Goal: Task Accomplishment & Management: Complete application form

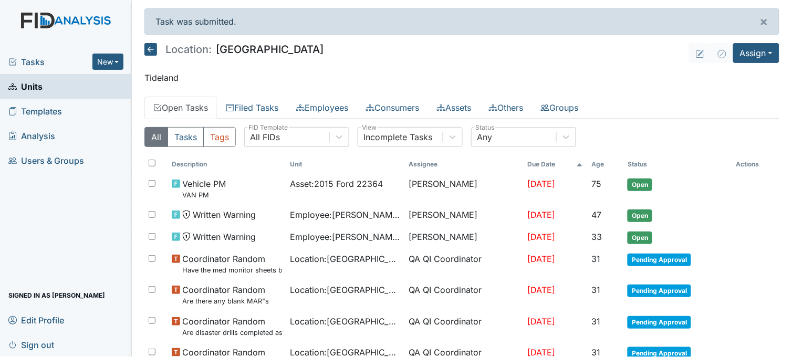
click at [32, 56] on span "Tasks" at bounding box center [50, 62] width 84 height 13
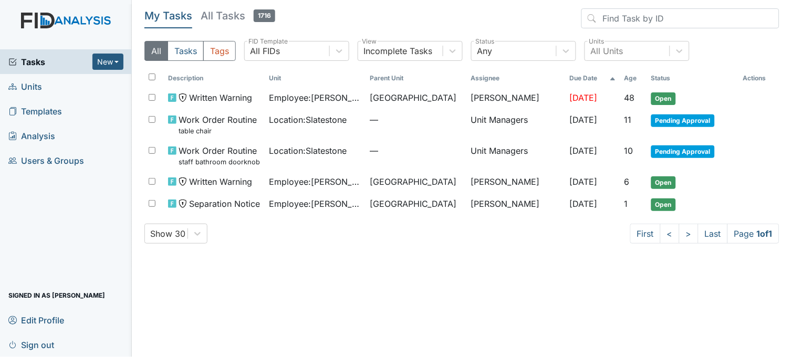
click at [33, 82] on span "Units" at bounding box center [25, 86] width 34 height 16
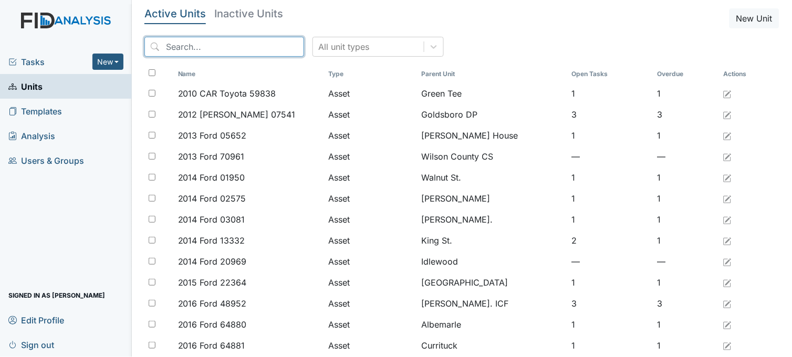
click at [195, 53] on input "search" at bounding box center [224, 47] width 160 height 20
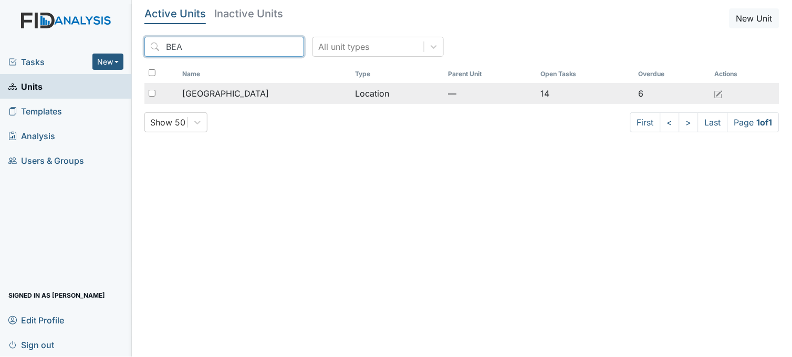
type input "BEA"
click at [226, 96] on span "[GEOGRAPHIC_DATA]" at bounding box center [225, 93] width 87 height 13
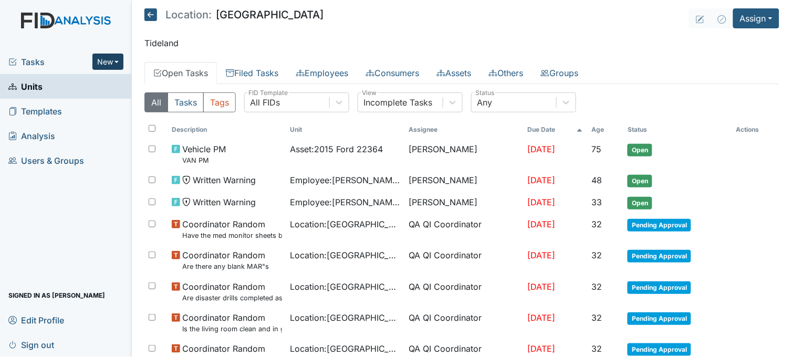
click at [105, 62] on button "New" at bounding box center [108, 62] width 32 height 16
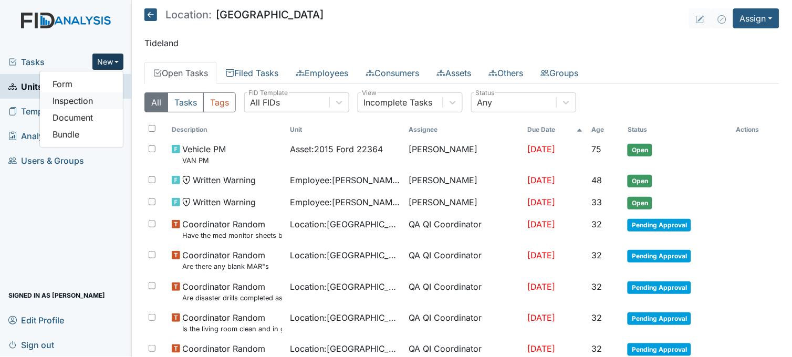
click at [91, 98] on link "Inspection" at bounding box center [81, 100] width 83 height 17
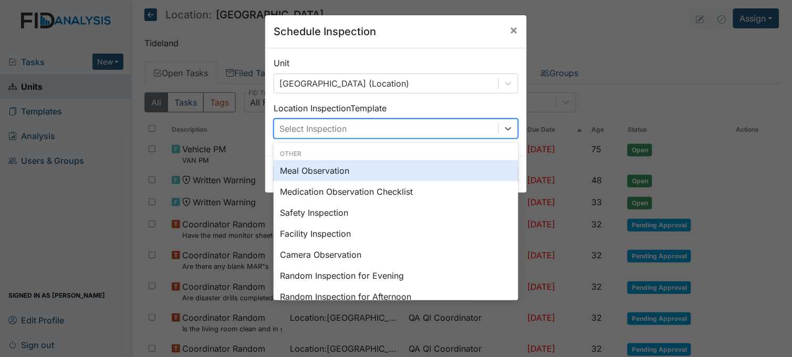
click at [319, 129] on div "Select Inspection" at bounding box center [313, 128] width 67 height 13
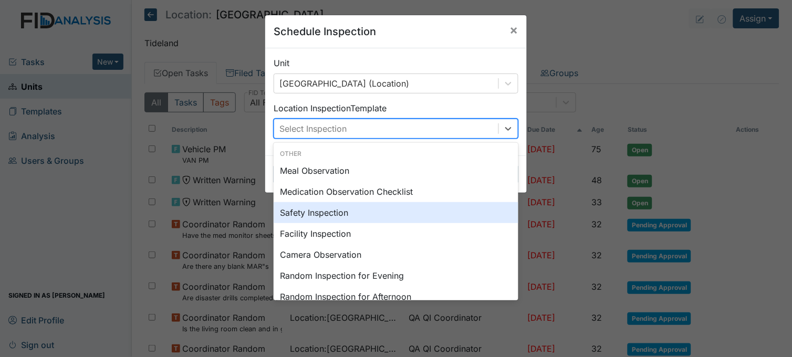
click at [317, 209] on div "Safety Inspection" at bounding box center [396, 212] width 245 height 21
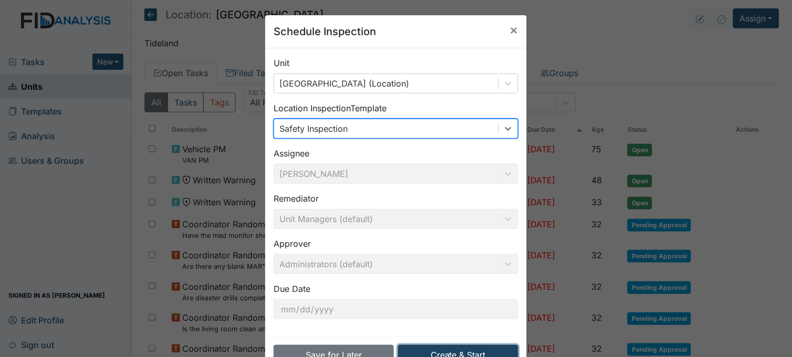
click at [477, 348] on button "Create & Start" at bounding box center [458, 355] width 120 height 20
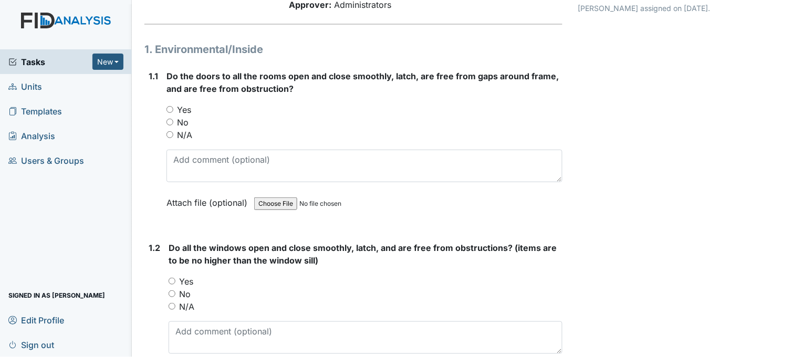
scroll to position [117, 0]
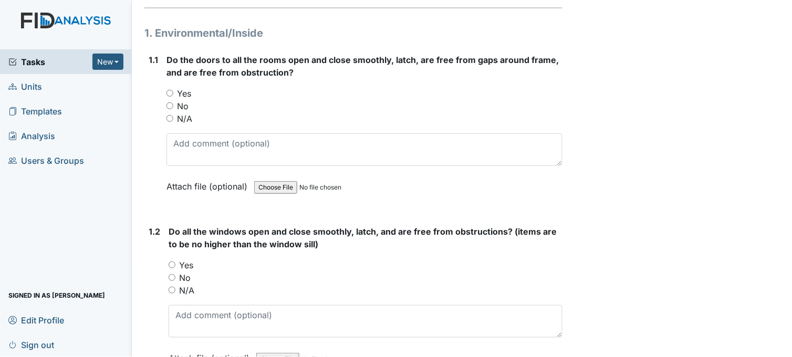
click at [169, 91] on input "Yes" at bounding box center [170, 93] width 7 height 7
radio input "true"
click at [171, 263] on input "Yes" at bounding box center [172, 265] width 7 height 7
radio input "true"
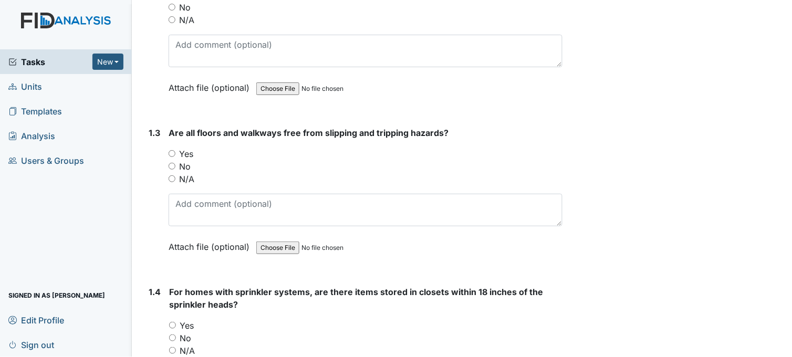
scroll to position [408, 0]
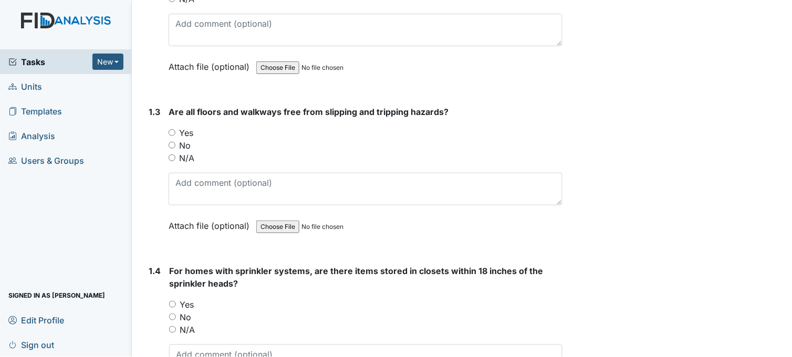
click at [172, 132] on input "Yes" at bounding box center [172, 132] width 7 height 7
radio input "true"
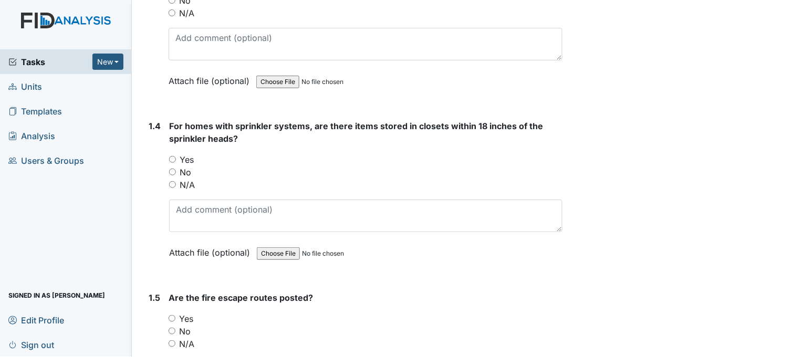
scroll to position [584, 0]
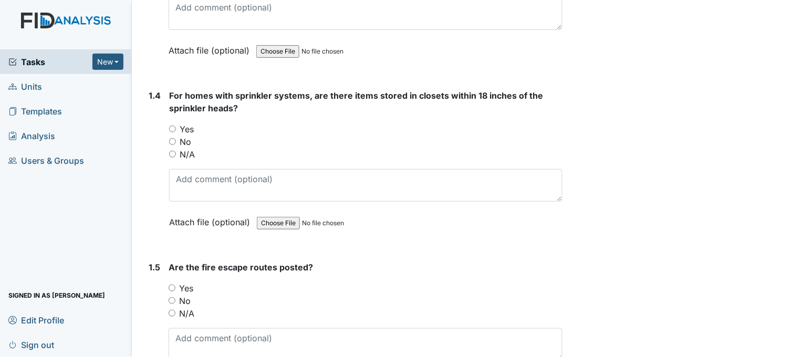
click at [172, 152] on input "N/A" at bounding box center [172, 154] width 7 height 7
radio input "true"
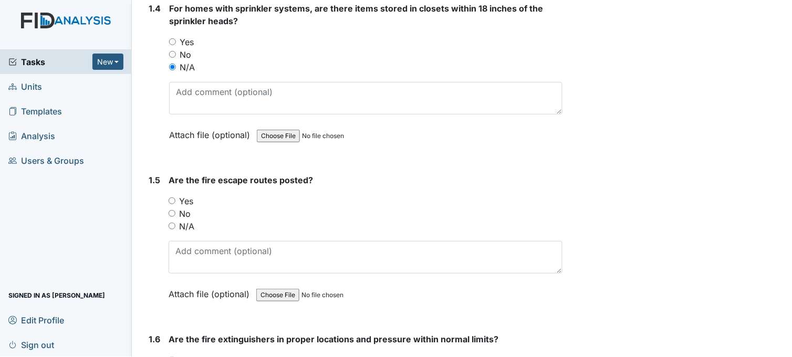
scroll to position [759, 0]
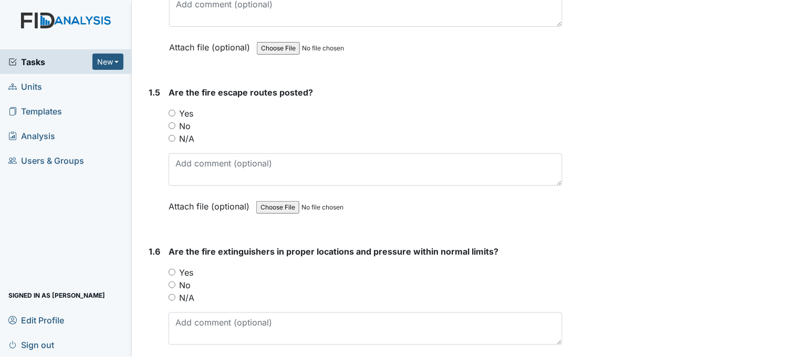
click at [174, 111] on input "Yes" at bounding box center [172, 113] width 7 height 7
radio input "true"
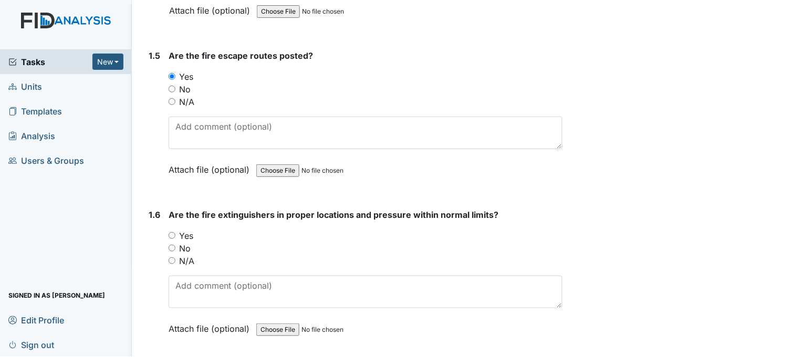
scroll to position [934, 0]
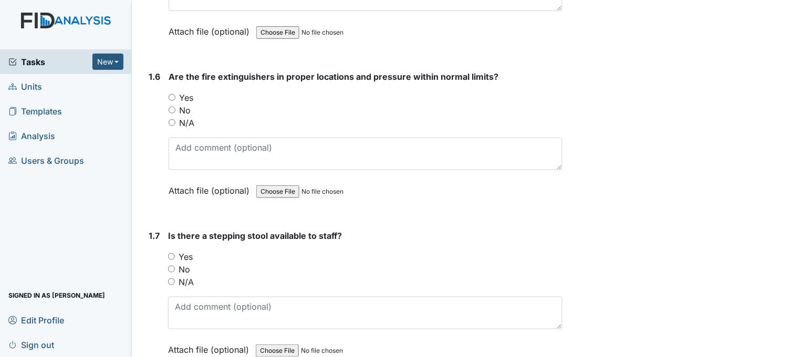
click at [171, 95] on input "Yes" at bounding box center [172, 97] width 7 height 7
radio input "true"
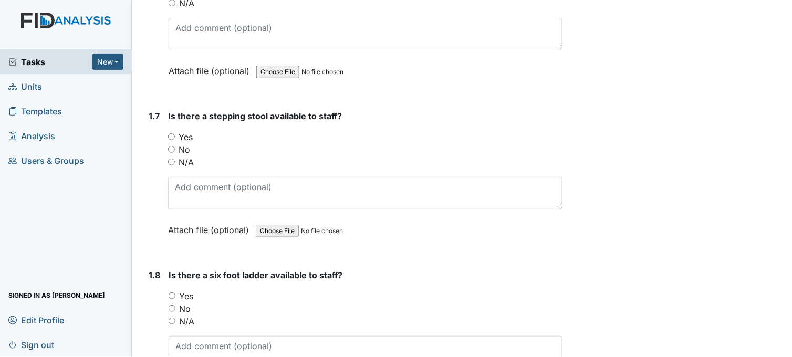
scroll to position [1109, 0]
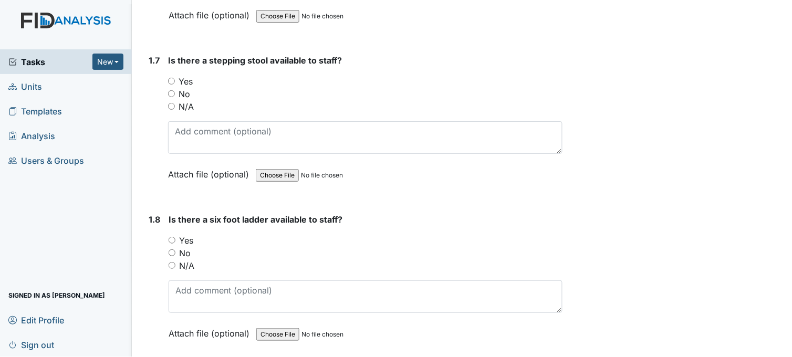
click at [171, 80] on input "Yes" at bounding box center [171, 81] width 7 height 7
radio input "true"
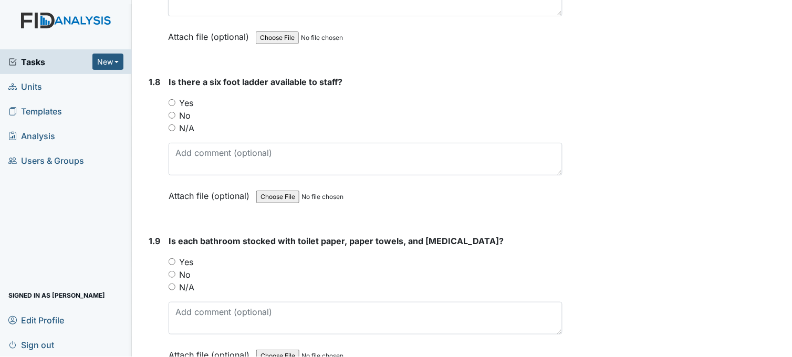
scroll to position [1284, 0]
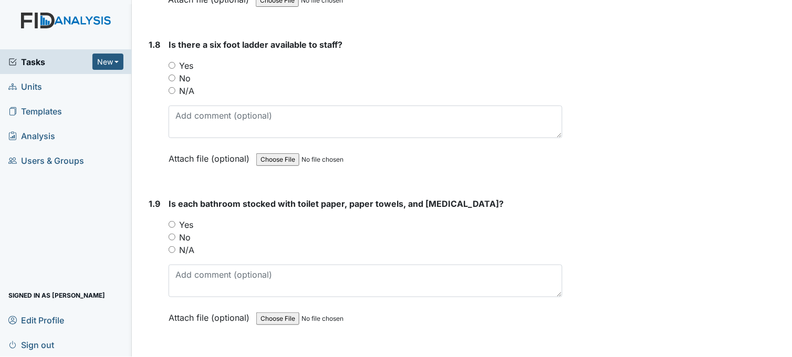
click at [172, 65] on input "Yes" at bounding box center [172, 65] width 7 height 7
radio input "true"
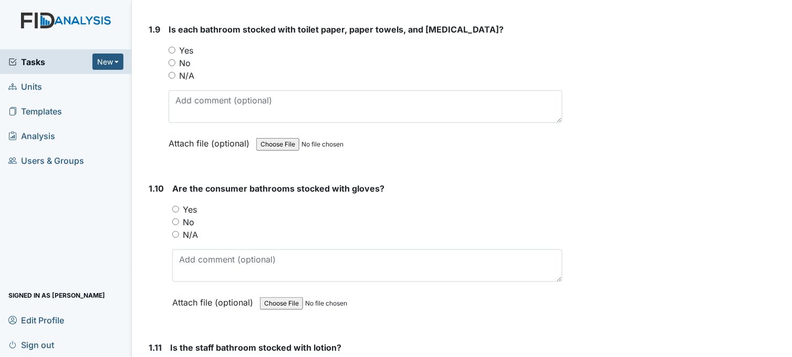
scroll to position [1459, 0]
click at [173, 48] on input "Yes" at bounding box center [172, 49] width 7 height 7
radio input "true"
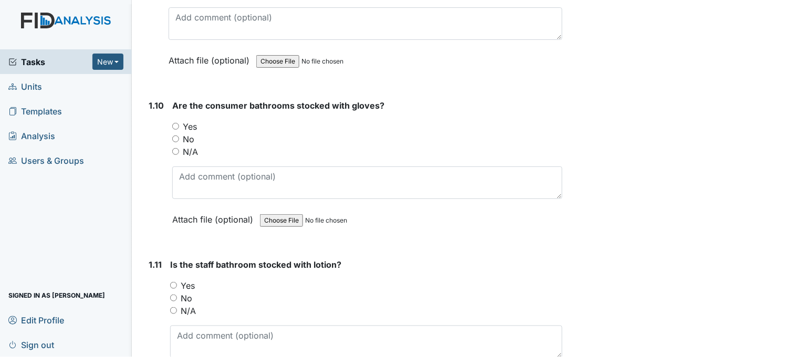
scroll to position [1576, 0]
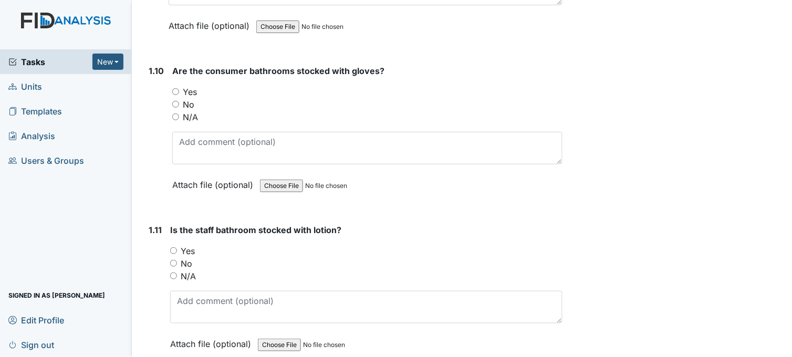
click at [175, 114] on input "N/A" at bounding box center [175, 116] width 7 height 7
radio input "true"
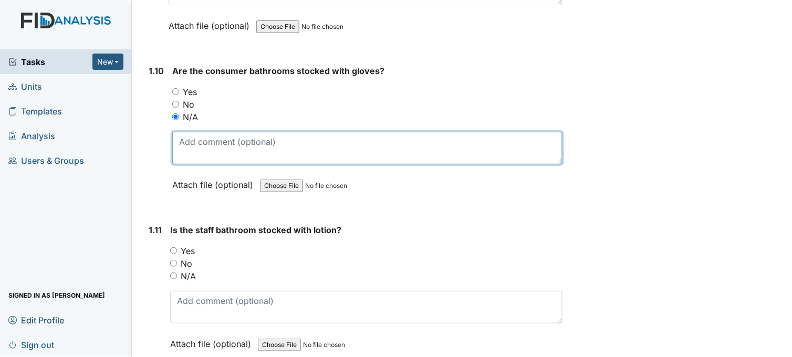
click at [227, 140] on textarea at bounding box center [367, 148] width 390 height 33
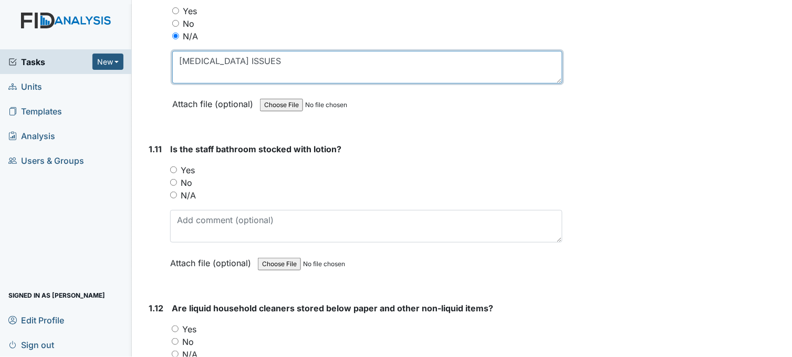
scroll to position [1693, 0]
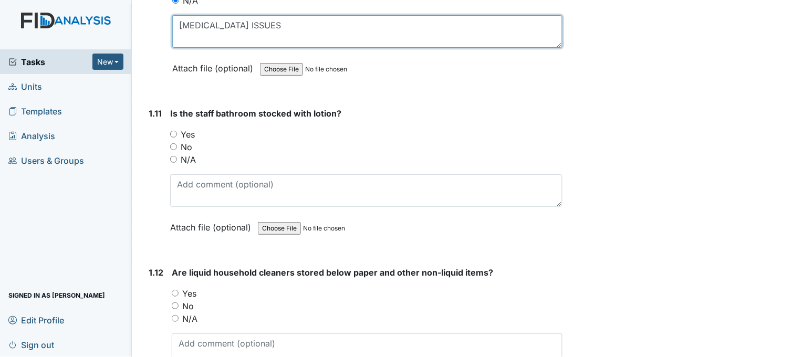
type textarea "PICA ISSUES"
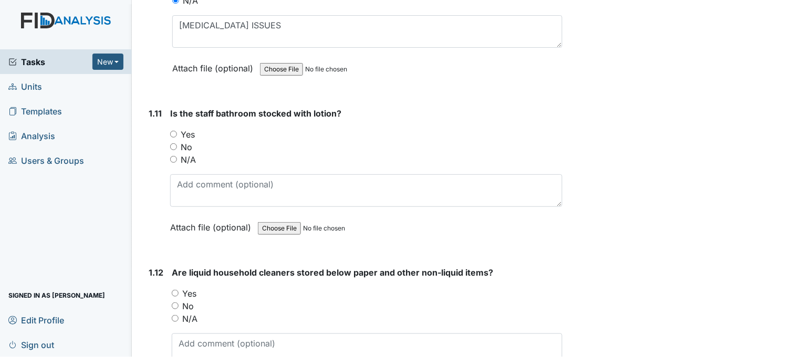
click at [174, 132] on input "Yes" at bounding box center [173, 134] width 7 height 7
radio input "true"
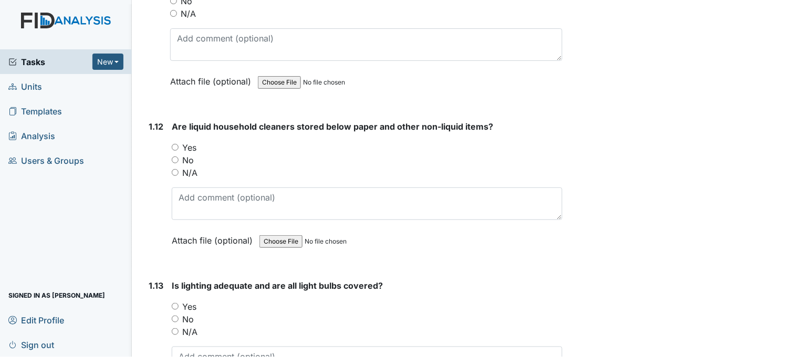
scroll to position [1868, 0]
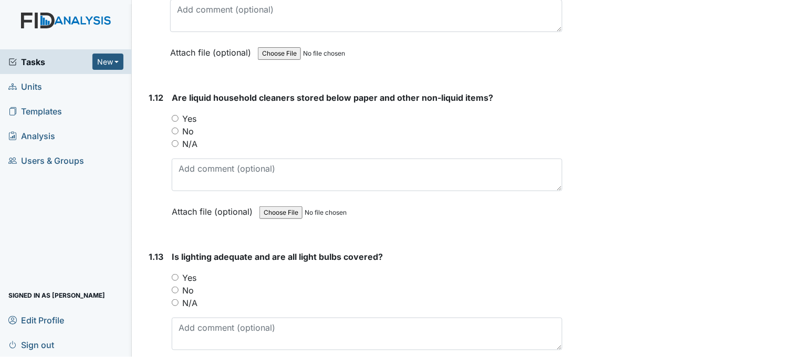
click at [174, 115] on input "Yes" at bounding box center [175, 118] width 7 height 7
radio input "true"
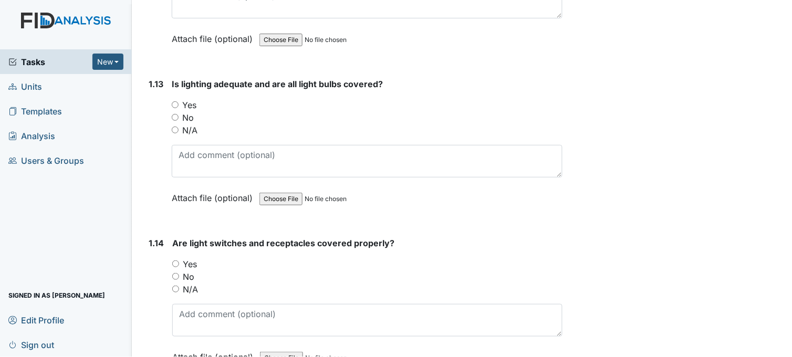
scroll to position [2043, 0]
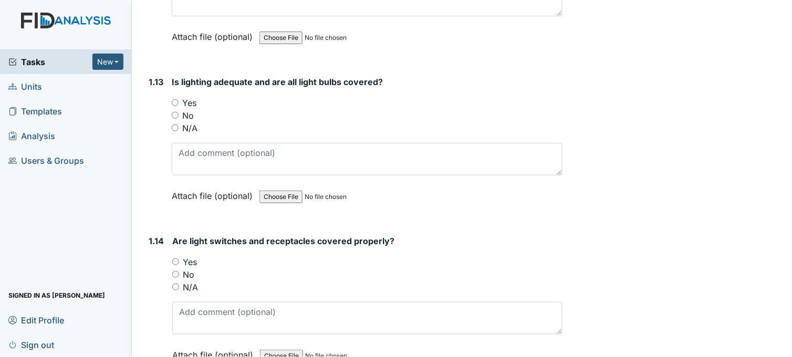
click at [177, 100] on input "Yes" at bounding box center [175, 102] width 7 height 7
radio input "true"
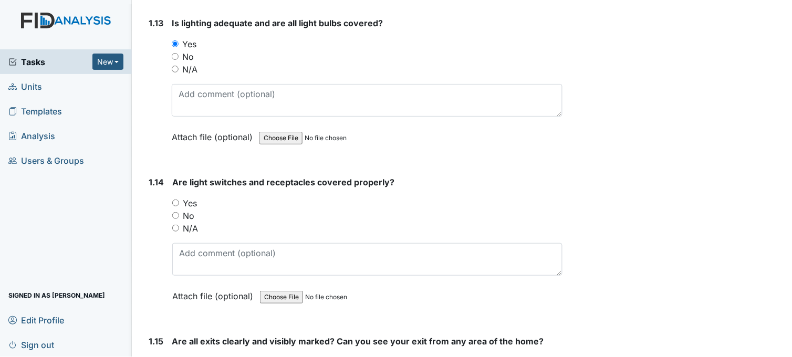
scroll to position [2160, 0]
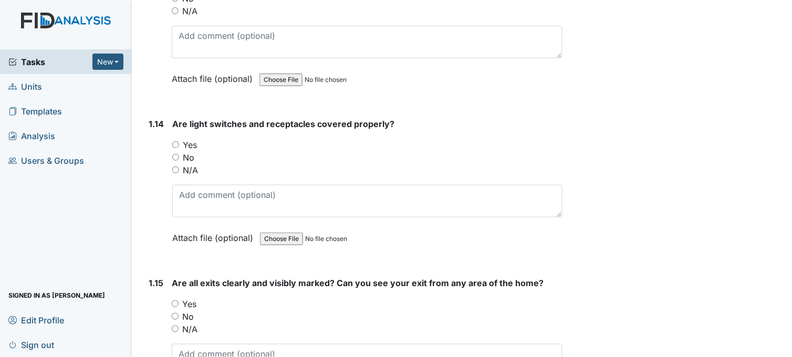
click at [175, 142] on input "Yes" at bounding box center [175, 144] width 7 height 7
radio input "true"
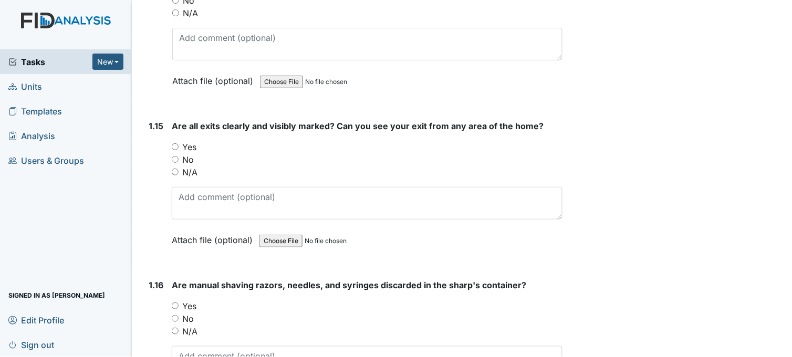
scroll to position [2335, 0]
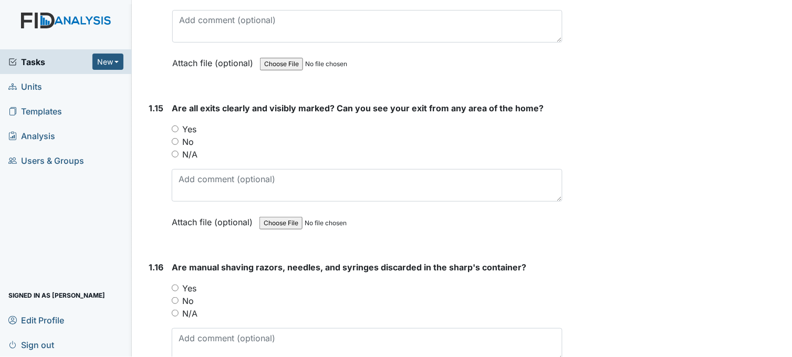
click at [177, 127] on input "Yes" at bounding box center [175, 129] width 7 height 7
radio input "true"
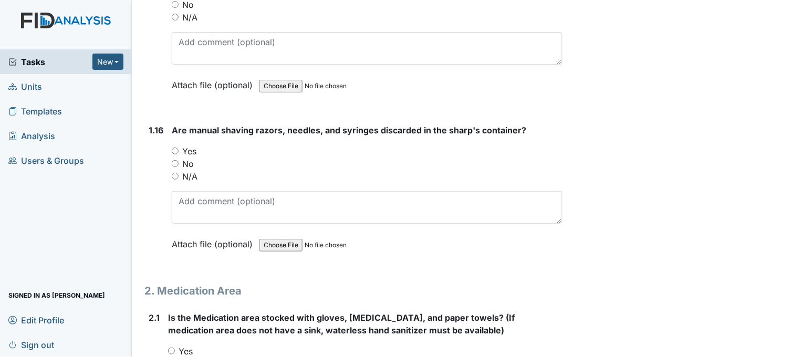
scroll to position [2510, 0]
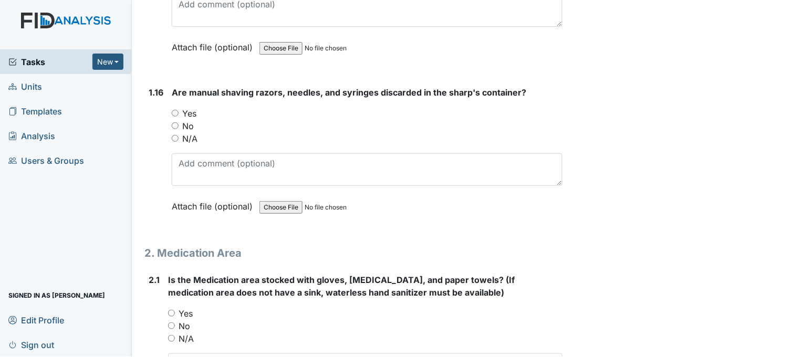
click at [177, 111] on input "Yes" at bounding box center [175, 113] width 7 height 7
radio input "true"
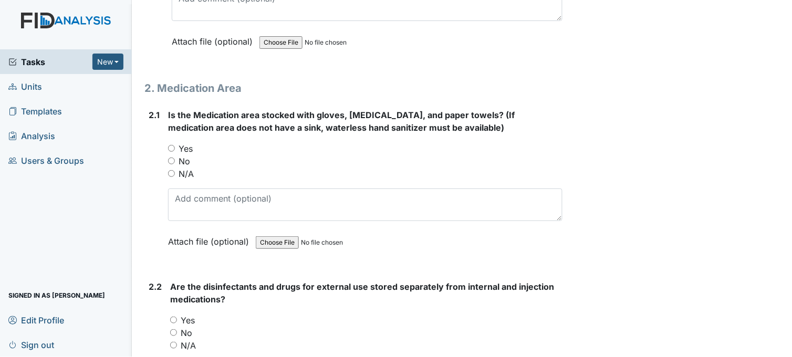
scroll to position [2685, 0]
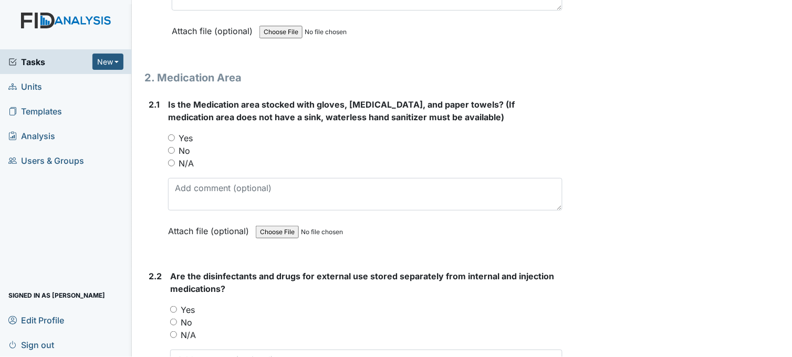
click at [170, 135] on input "Yes" at bounding box center [171, 138] width 7 height 7
radio input "true"
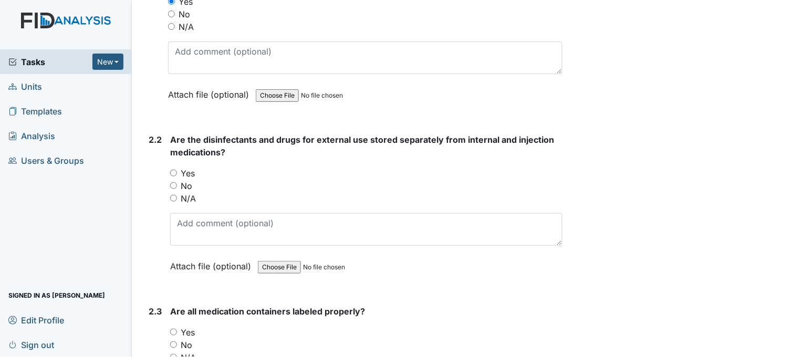
scroll to position [2860, 0]
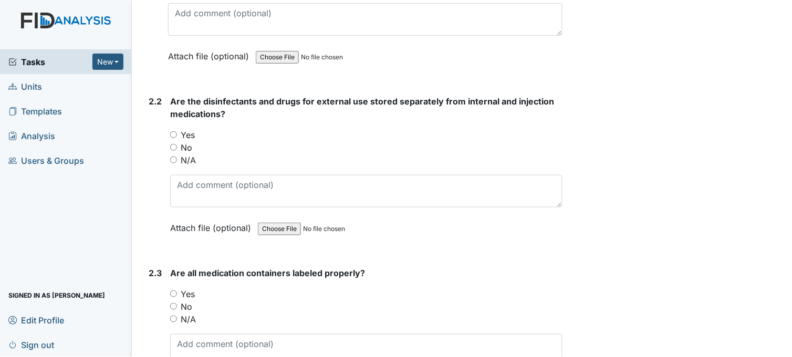
click at [171, 131] on input "Yes" at bounding box center [173, 134] width 7 height 7
radio input "true"
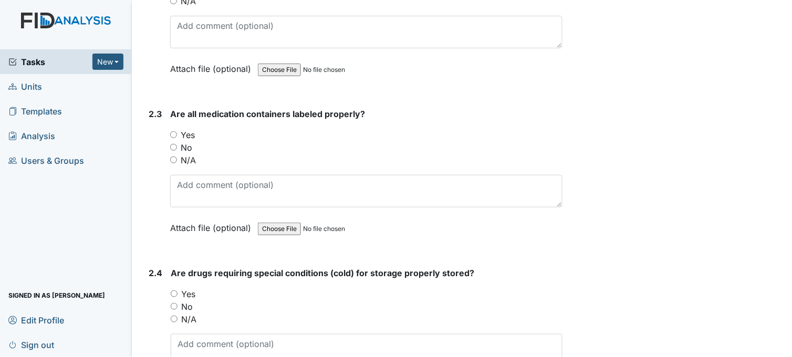
scroll to position [3035, 0]
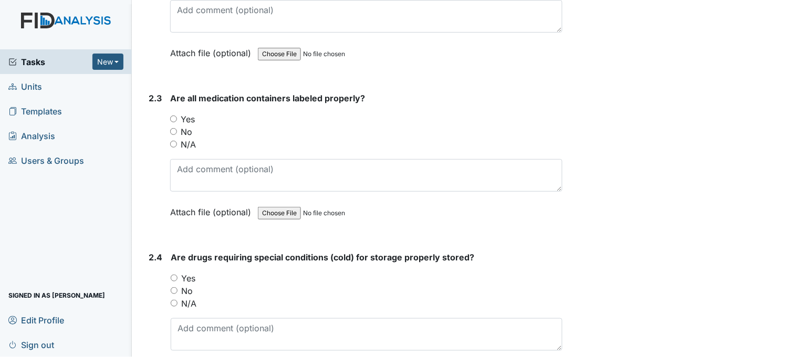
click at [172, 116] on input "Yes" at bounding box center [173, 119] width 7 height 7
radio input "true"
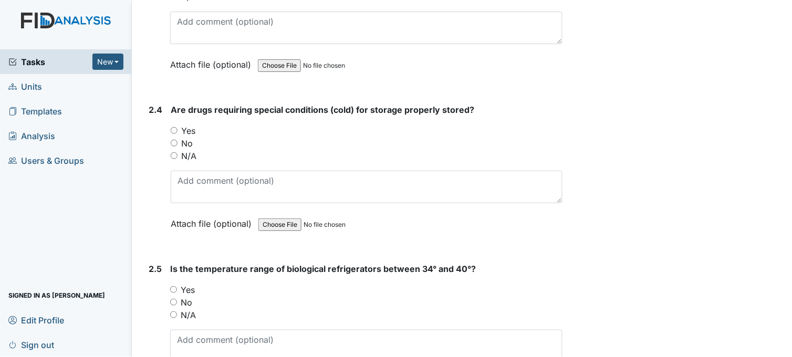
scroll to position [3211, 0]
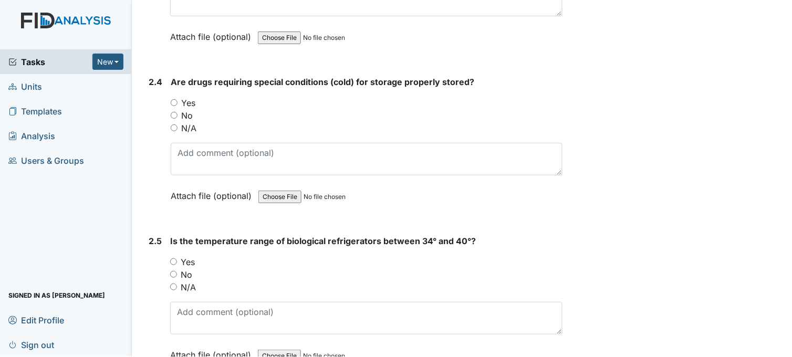
drag, startPoint x: 176, startPoint y: 98, endPoint x: 179, endPoint y: 108, distance: 9.8
click at [176, 99] on input "Yes" at bounding box center [174, 102] width 7 height 7
radio input "true"
click at [174, 259] on input "Yes" at bounding box center [173, 262] width 7 height 7
radio input "true"
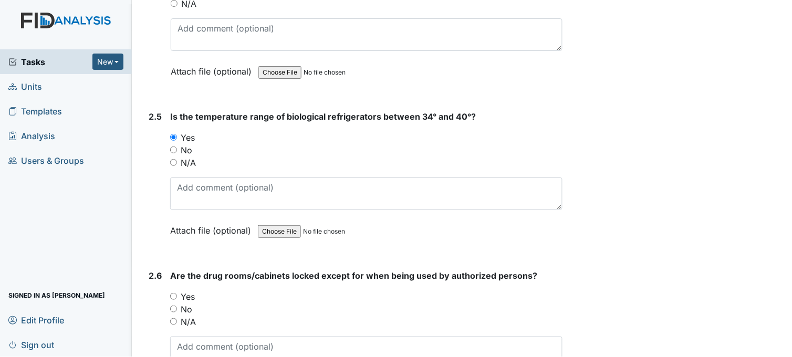
scroll to position [3386, 0]
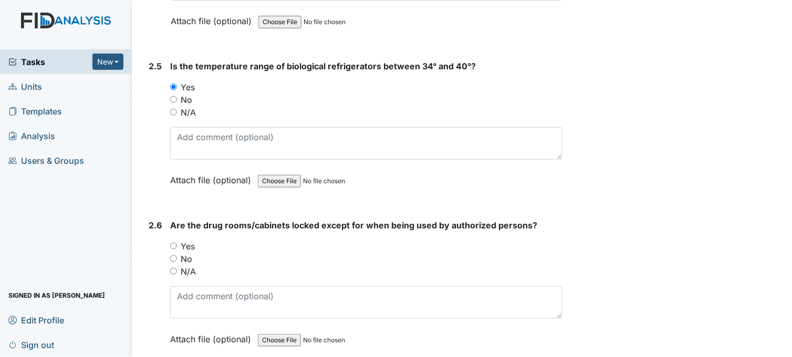
click at [172, 243] on input "Yes" at bounding box center [173, 246] width 7 height 7
radio input "true"
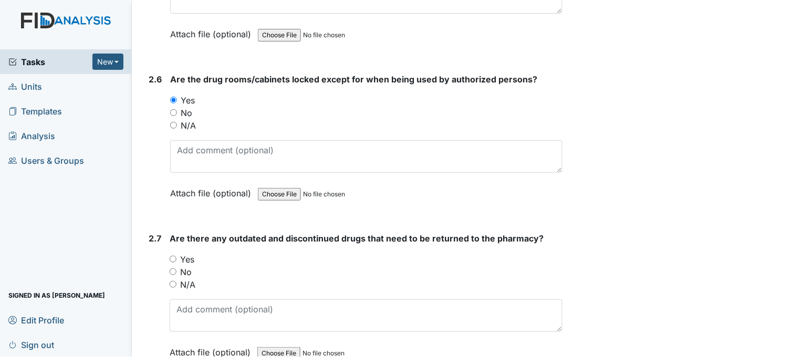
scroll to position [3561, 0]
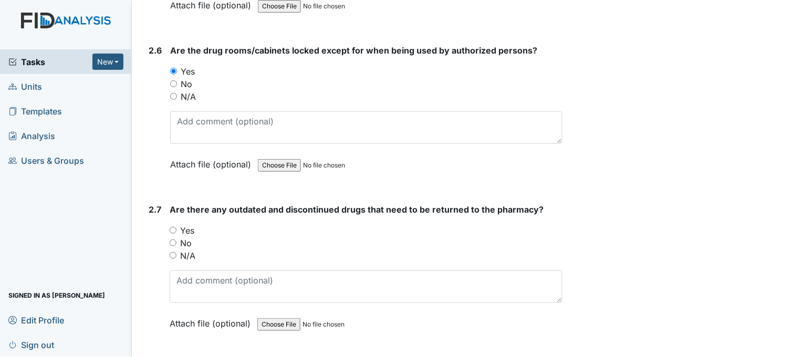
click at [174, 227] on input "Yes" at bounding box center [173, 230] width 7 height 7
radio input "true"
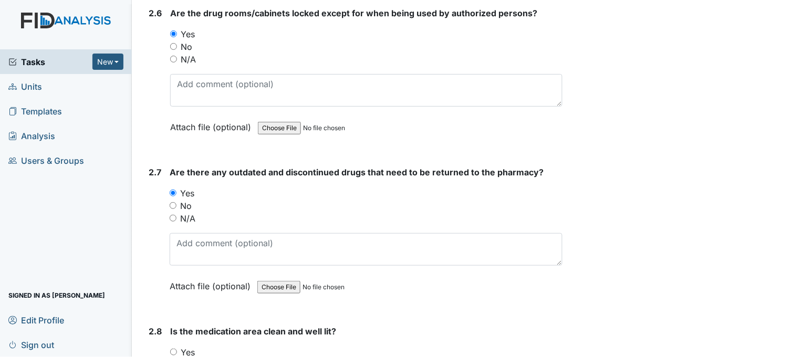
scroll to position [3619, 0]
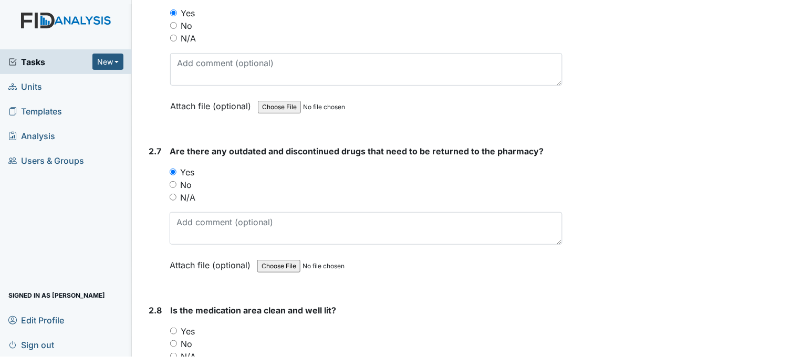
click at [172, 181] on input "No" at bounding box center [173, 184] width 7 height 7
radio input "true"
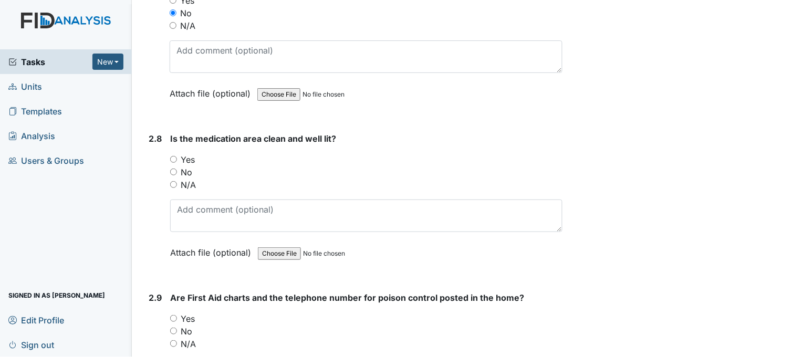
scroll to position [3795, 0]
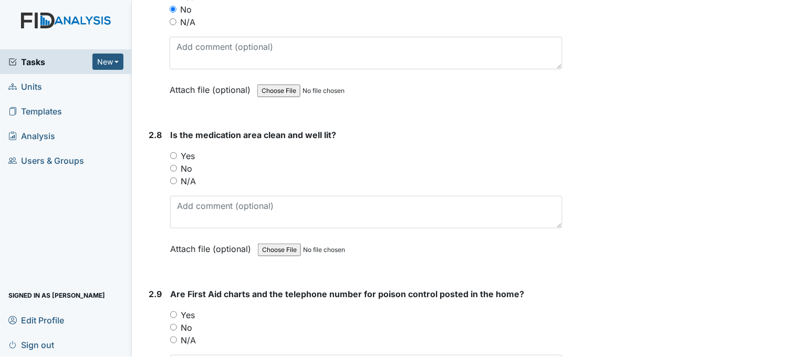
click at [171, 152] on input "Yes" at bounding box center [173, 155] width 7 height 7
radio input "true"
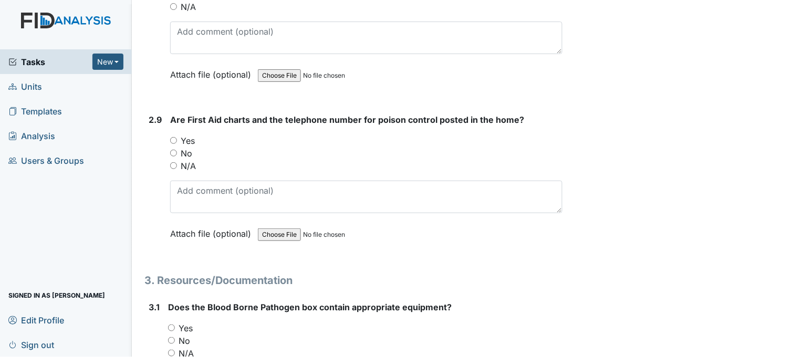
scroll to position [3970, 0]
click at [174, 137] on input "Yes" at bounding box center [173, 140] width 7 height 7
radio input "true"
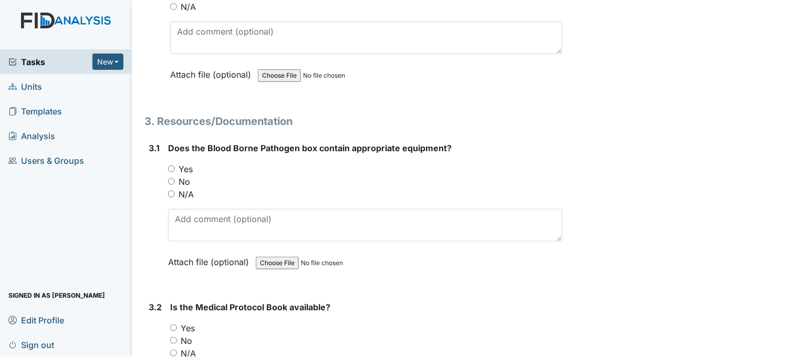
scroll to position [4145, 0]
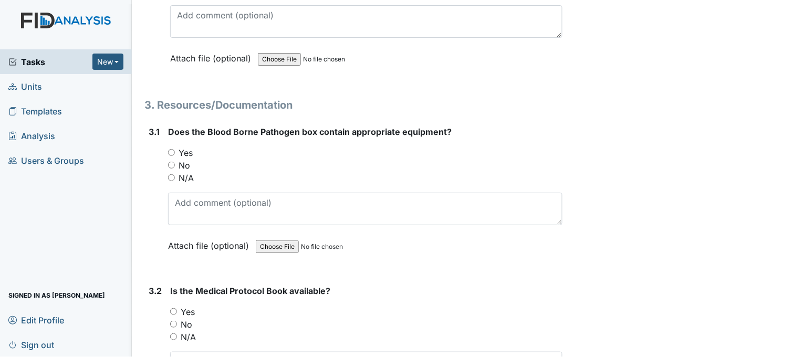
click at [169, 149] on input "Yes" at bounding box center [171, 152] width 7 height 7
radio input "true"
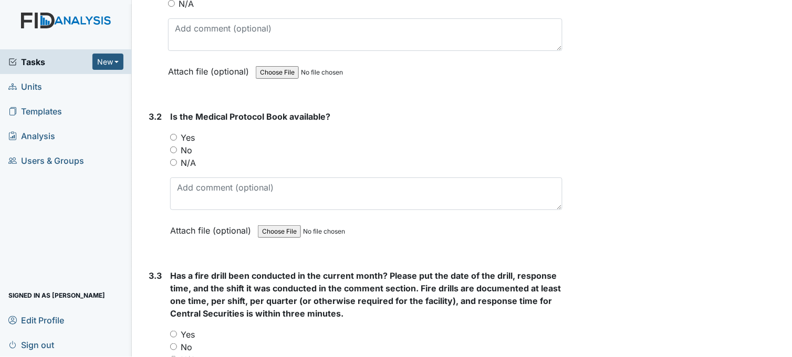
scroll to position [4320, 0]
click at [173, 133] on input "Yes" at bounding box center [173, 136] width 7 height 7
radio input "true"
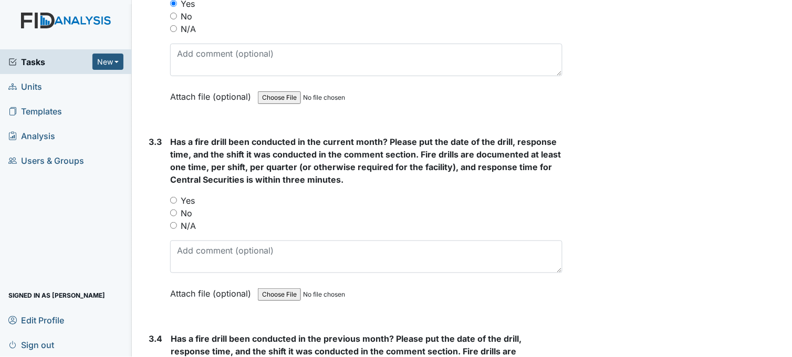
scroll to position [4495, 0]
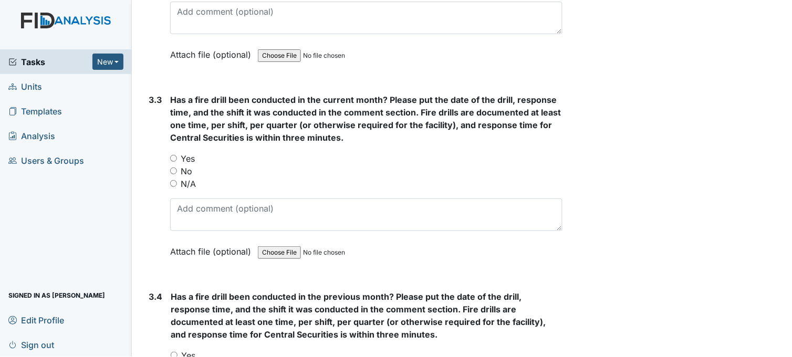
click at [175, 155] on input "Yes" at bounding box center [173, 158] width 7 height 7
radio input "true"
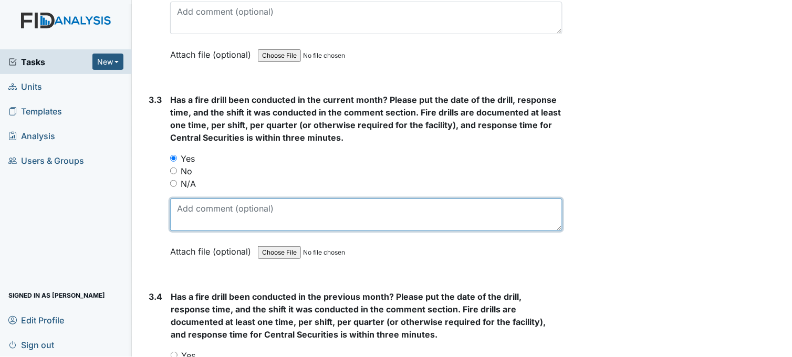
click at [211, 209] on textarea at bounding box center [366, 215] width 392 height 33
click at [213, 208] on textarea at bounding box center [366, 215] width 392 height 33
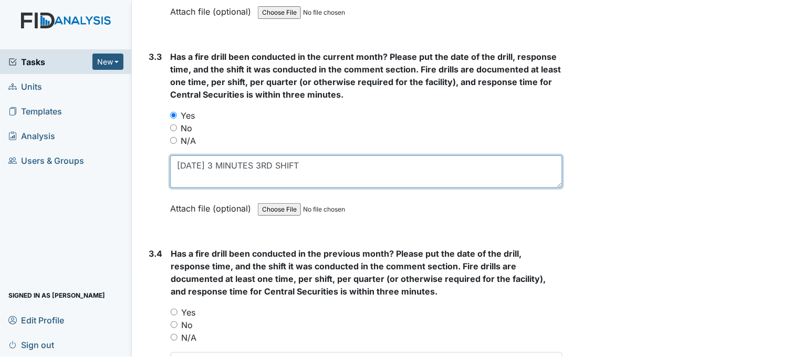
scroll to position [4670, 0]
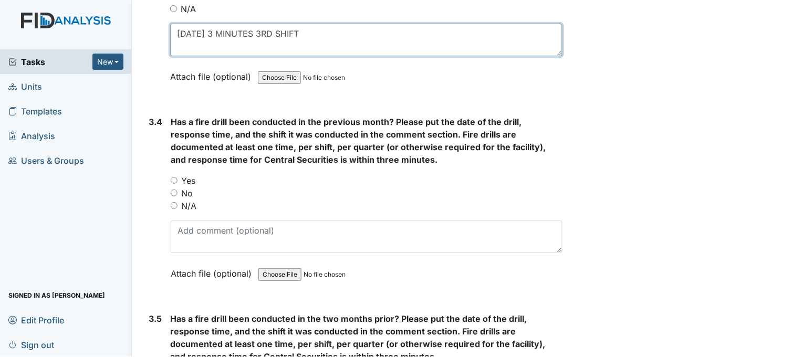
type textarea "9/26/25 3 MINUTES 3RD SHIFT"
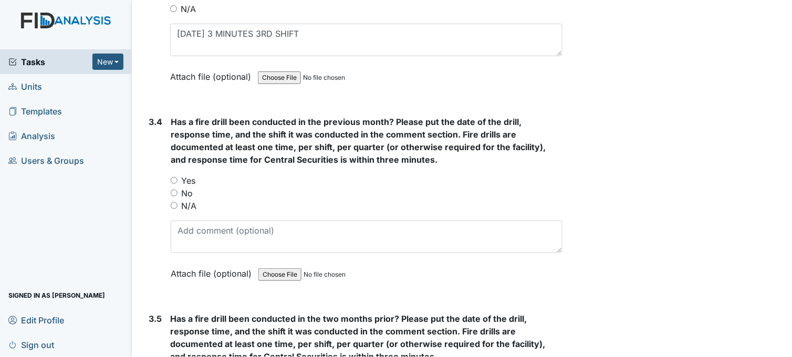
click at [176, 177] on input "Yes" at bounding box center [174, 180] width 7 height 7
radio input "true"
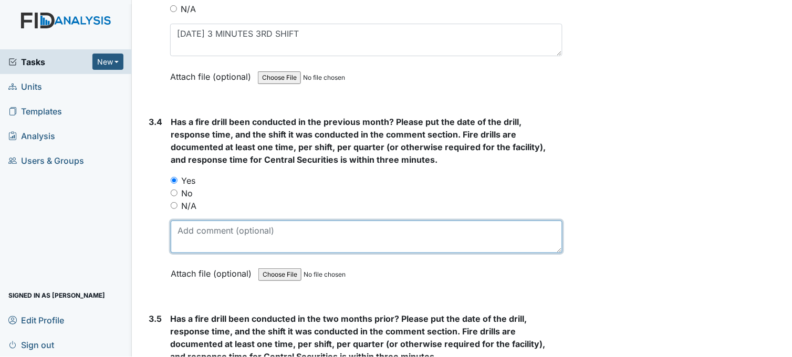
click at [219, 235] on textarea at bounding box center [367, 237] width 392 height 33
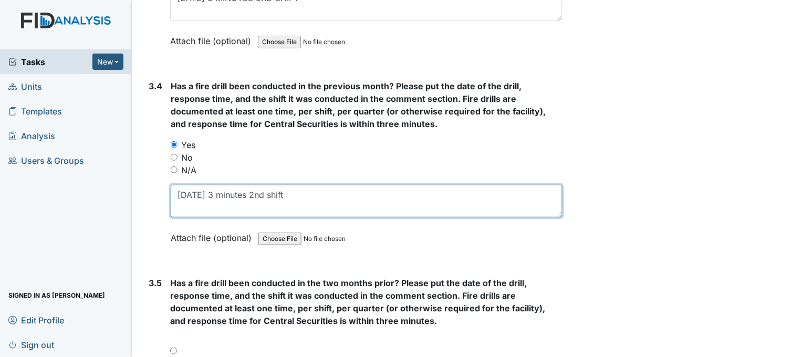
scroll to position [4845, 0]
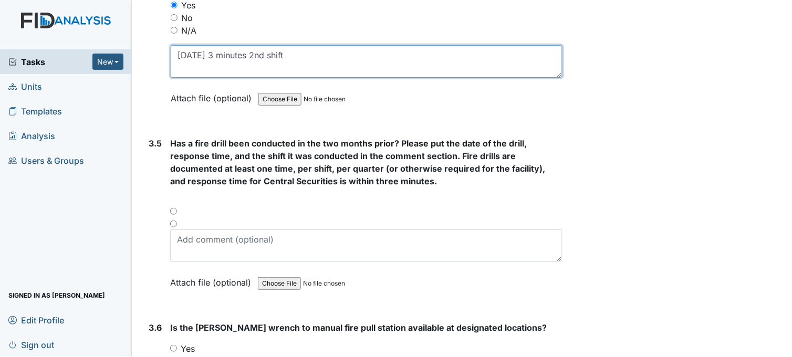
type textarea "8/29/25 3 minutes 2nd shift"
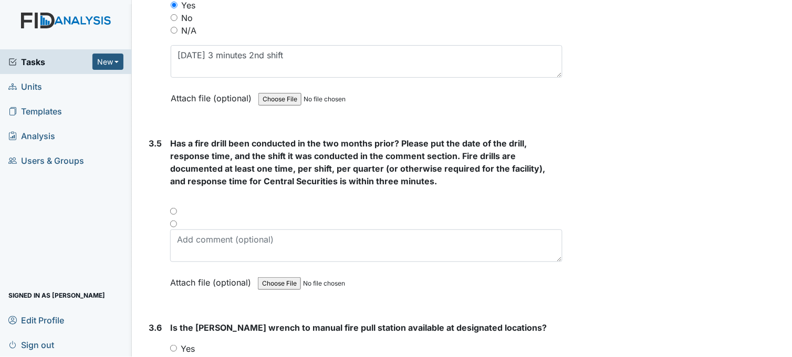
click at [172, 209] on div at bounding box center [366, 215] width 392 height 13
click at [174, 209] on div at bounding box center [366, 215] width 392 height 13
click at [175, 190] on div "Has a fire drill been conducted in the two months prior? Please put the date of…" at bounding box center [366, 216] width 392 height 159
click at [172, 196] on div at bounding box center [366, 202] width 392 height 13
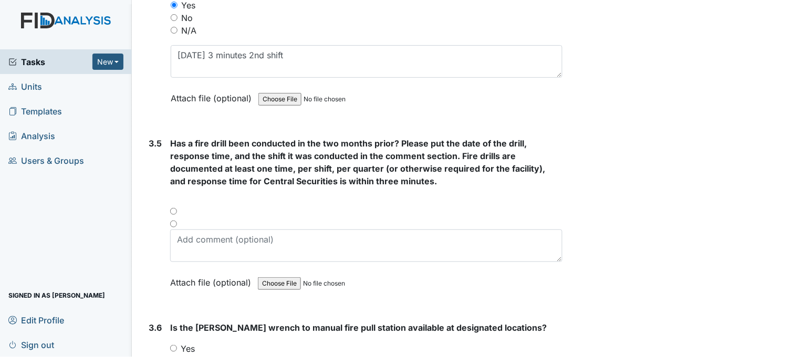
click at [172, 196] on div at bounding box center [366, 202] width 392 height 13
click at [172, 188] on div "Has a fire drill been conducted in the two months prior? Please put the date of…" at bounding box center [366, 216] width 392 height 159
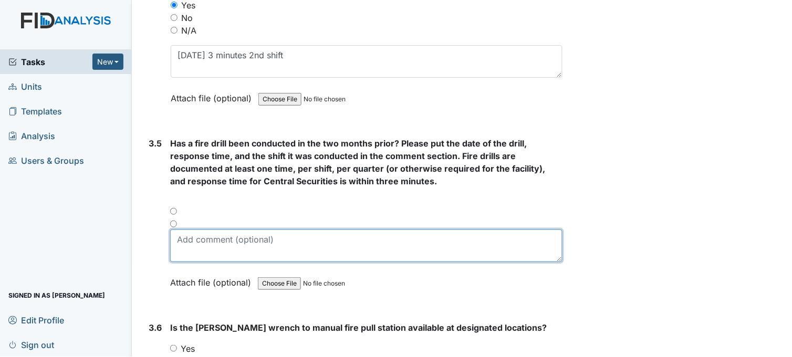
click at [181, 237] on textarea at bounding box center [366, 246] width 392 height 33
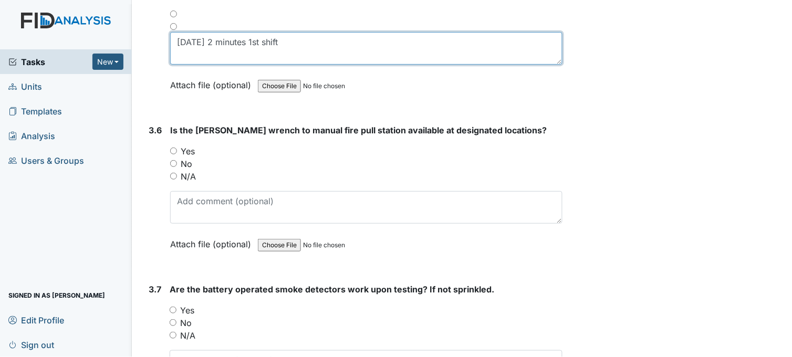
scroll to position [5079, 0]
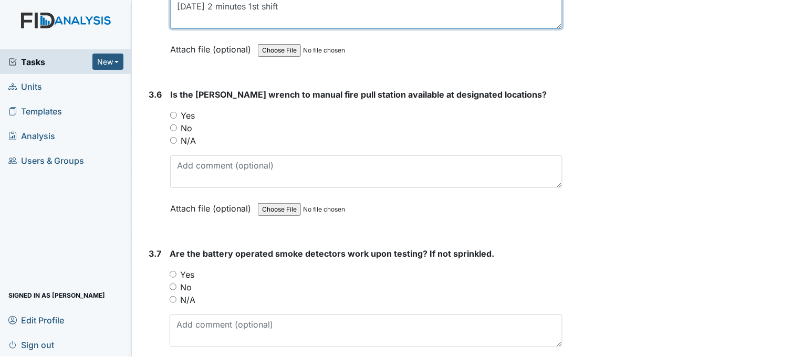
type textarea "7/26/25 2 minutes 1st shift"
click at [172, 112] on input "Yes" at bounding box center [173, 115] width 7 height 7
radio input "true"
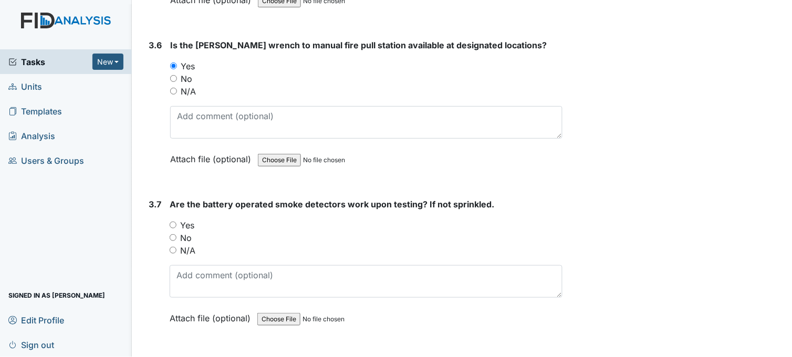
scroll to position [5195, 0]
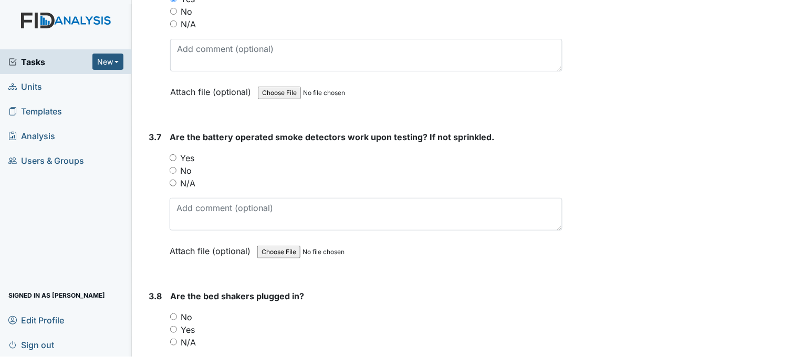
click at [171, 180] on input "N/A" at bounding box center [173, 183] width 7 height 7
radio input "true"
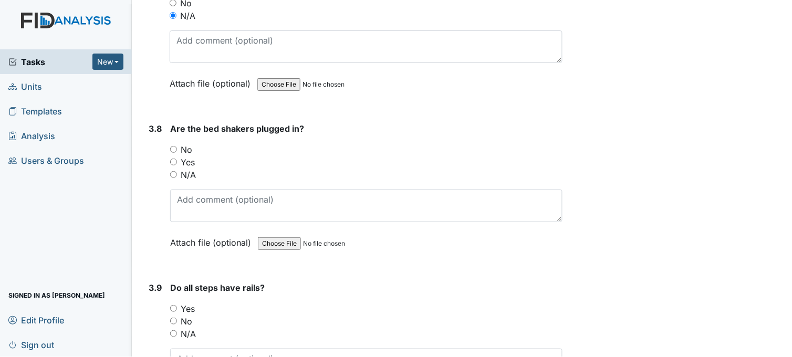
scroll to position [5371, 0]
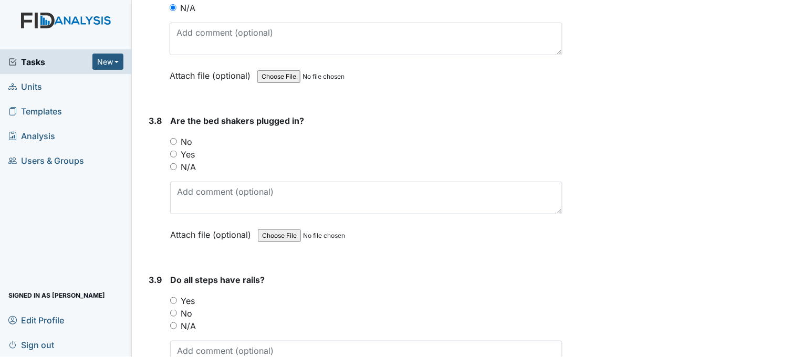
click at [174, 163] on input "N/A" at bounding box center [173, 166] width 7 height 7
radio input "true"
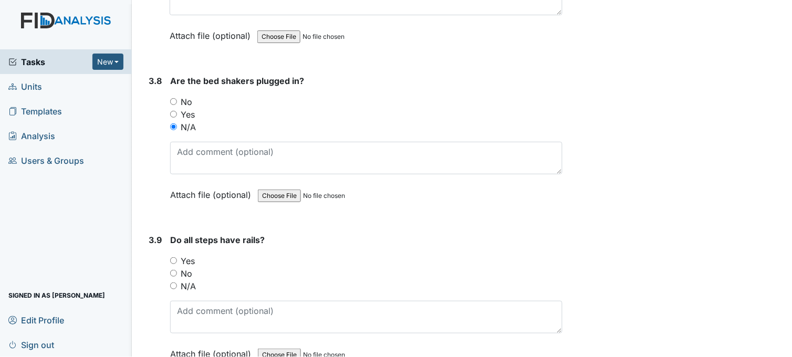
scroll to position [5546, 0]
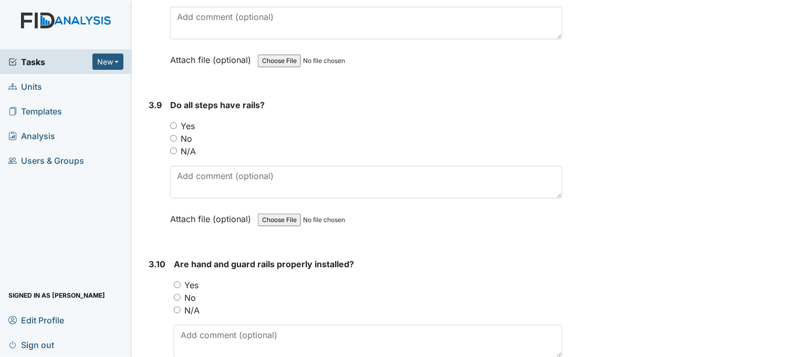
click at [174, 148] on input "N/A" at bounding box center [173, 151] width 7 height 7
radio input "true"
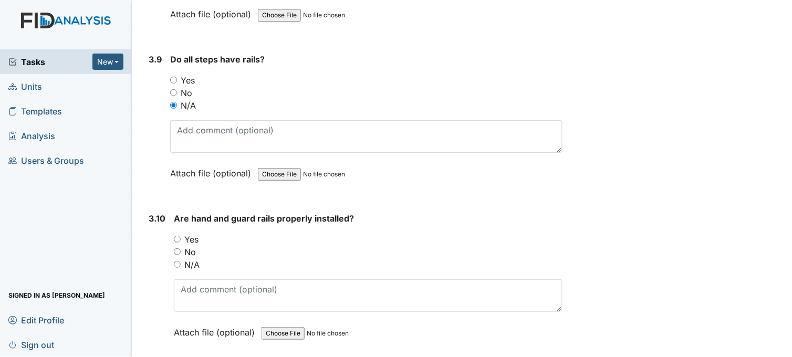
scroll to position [5721, 0]
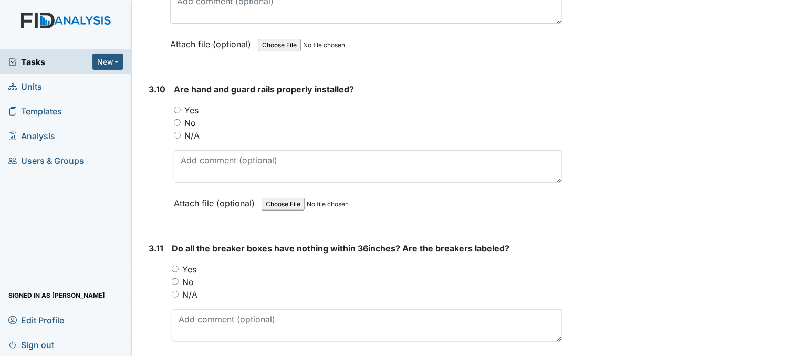
click at [177, 132] on input "N/A" at bounding box center [177, 135] width 7 height 7
radio input "true"
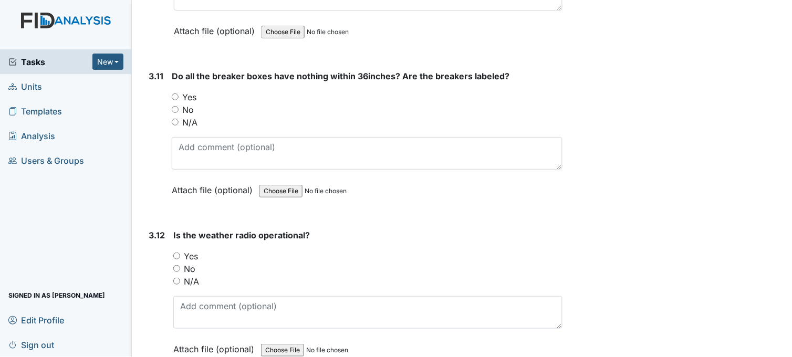
scroll to position [5896, 0]
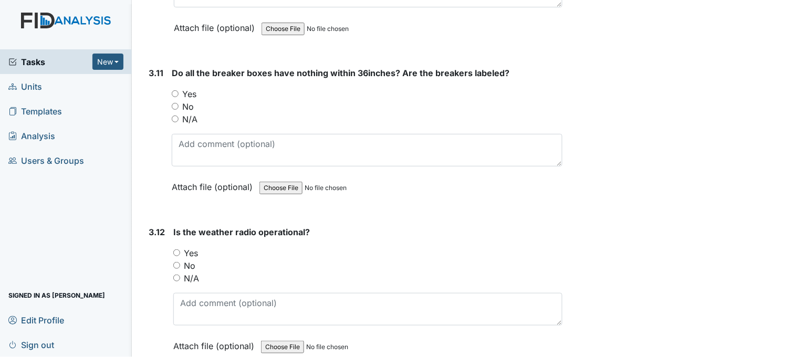
click at [175, 91] on input "Yes" at bounding box center [175, 93] width 7 height 7
radio input "true"
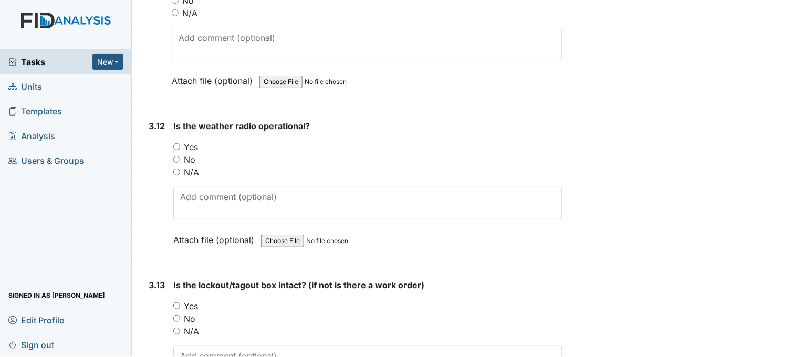
scroll to position [6013, 0]
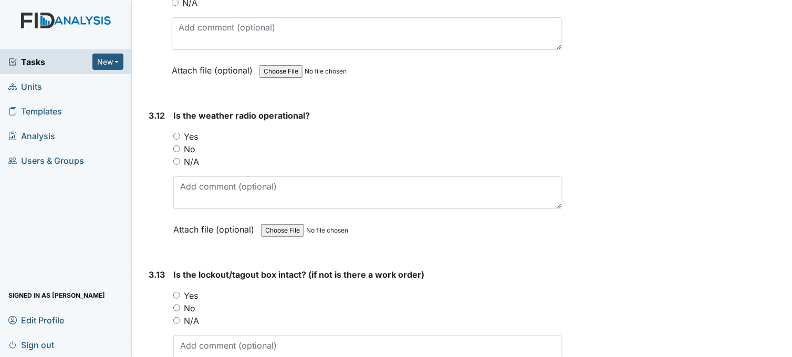
click at [179, 133] on input "Yes" at bounding box center [176, 136] width 7 height 7
radio input "true"
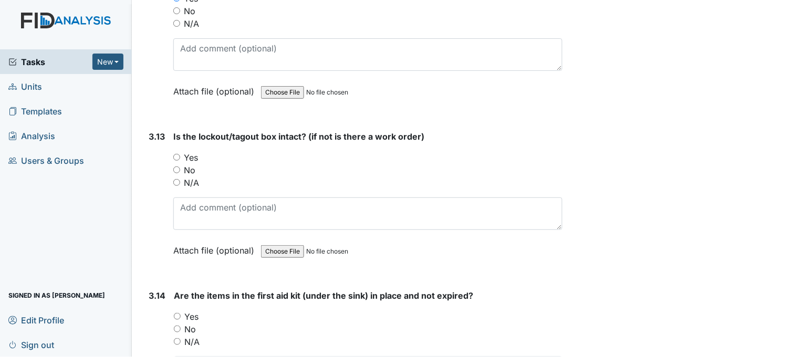
scroll to position [6188, 0]
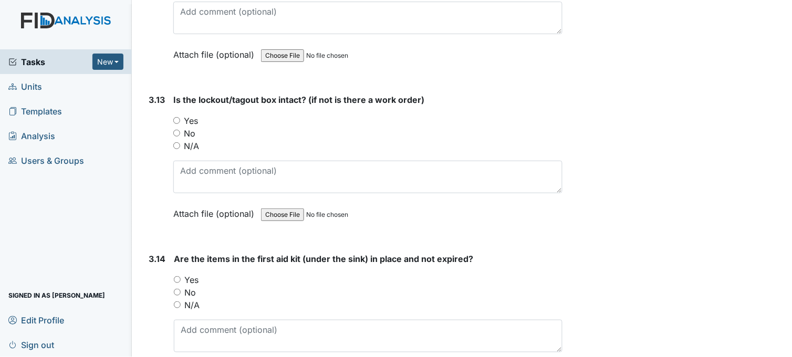
click at [179, 117] on input "Yes" at bounding box center [176, 120] width 7 height 7
radio input "true"
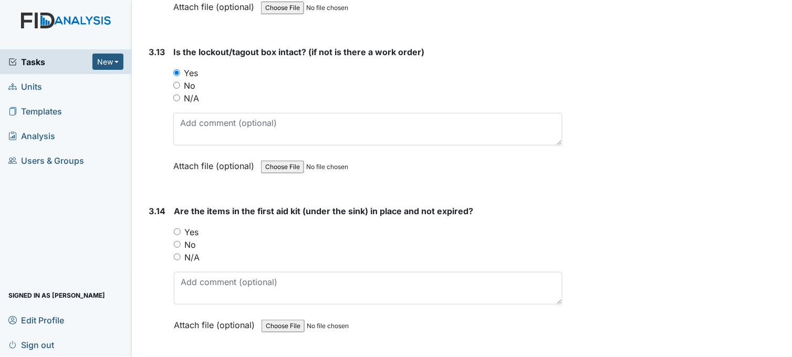
scroll to position [6363, 0]
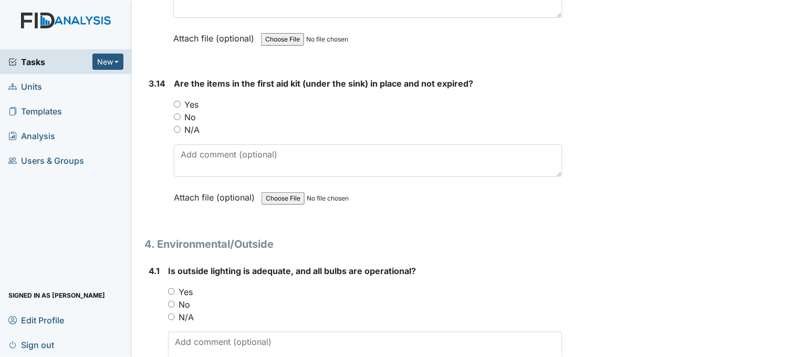
click at [179, 101] on input "Yes" at bounding box center [177, 104] width 7 height 7
radio input "true"
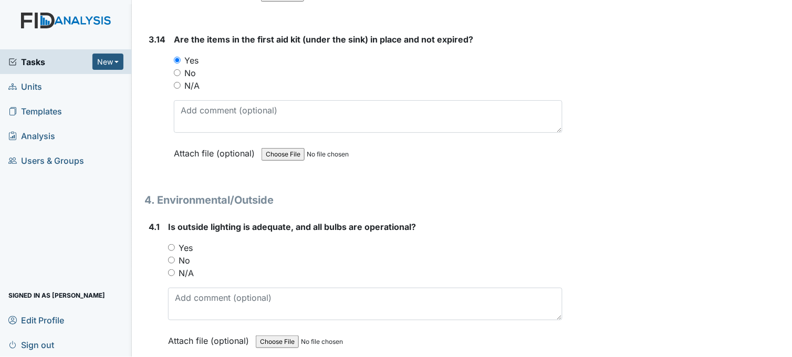
scroll to position [6538, 0]
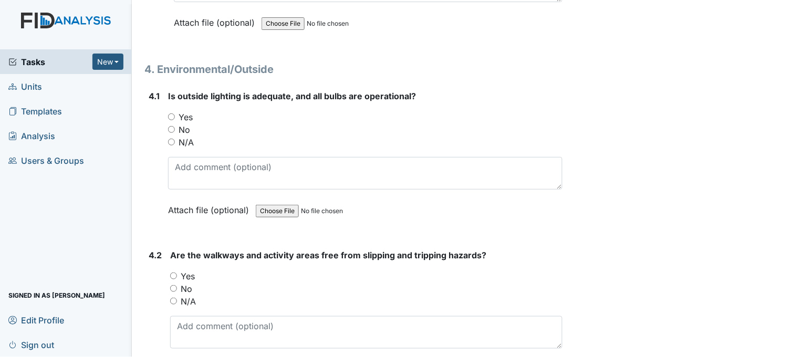
click at [172, 113] on input "Yes" at bounding box center [171, 116] width 7 height 7
radio input "true"
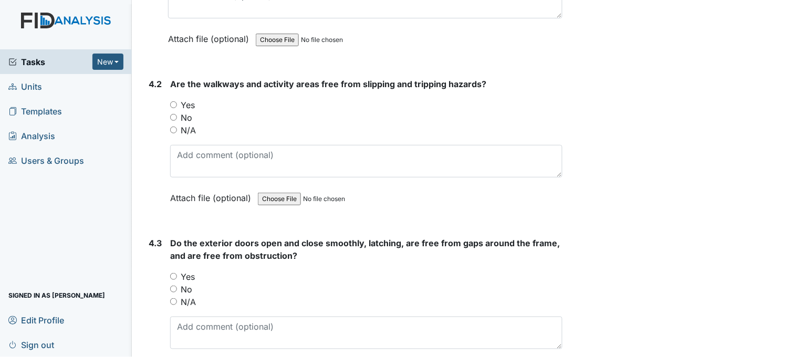
scroll to position [6713, 0]
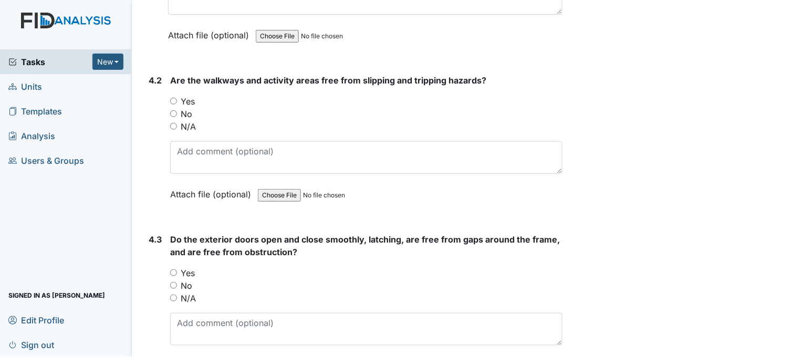
click at [174, 98] on input "Yes" at bounding box center [173, 101] width 7 height 7
radio input "true"
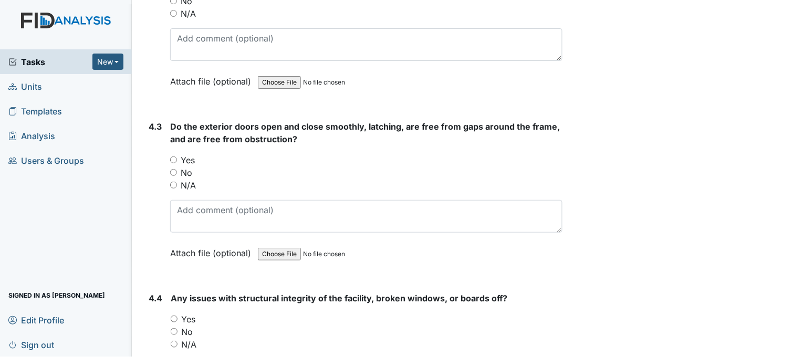
scroll to position [6830, 0]
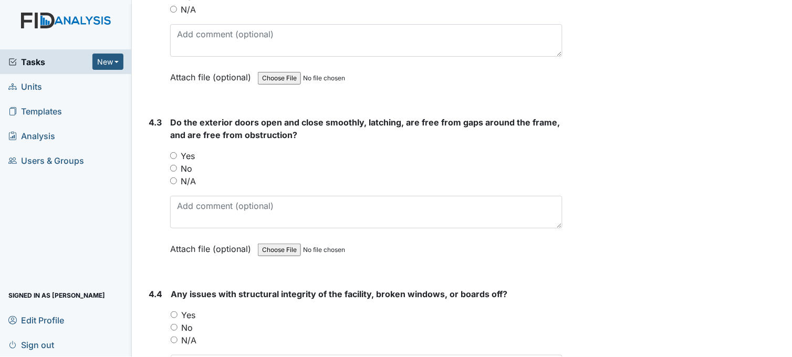
click at [174, 152] on input "Yes" at bounding box center [173, 155] width 7 height 7
radio input "true"
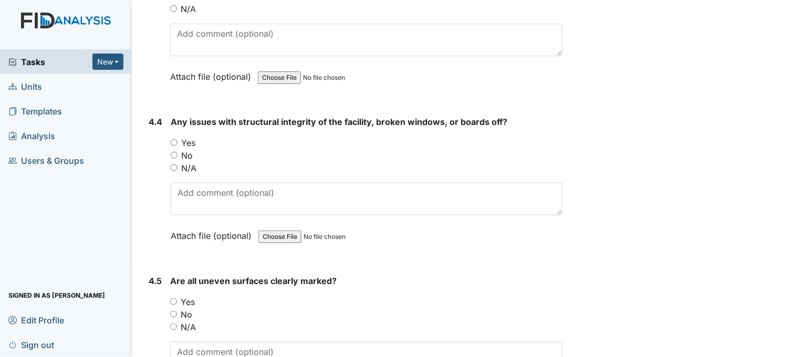
scroll to position [7005, 0]
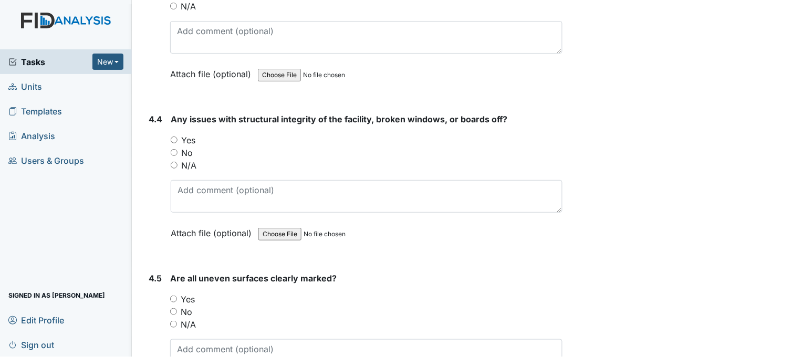
click at [174, 149] on input "No" at bounding box center [174, 152] width 7 height 7
radio input "true"
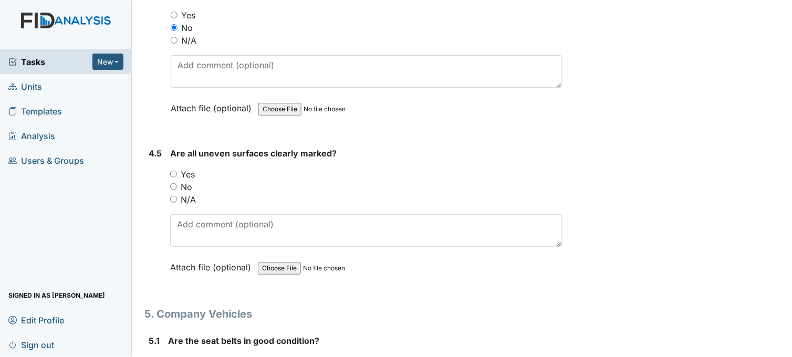
scroll to position [7180, 0]
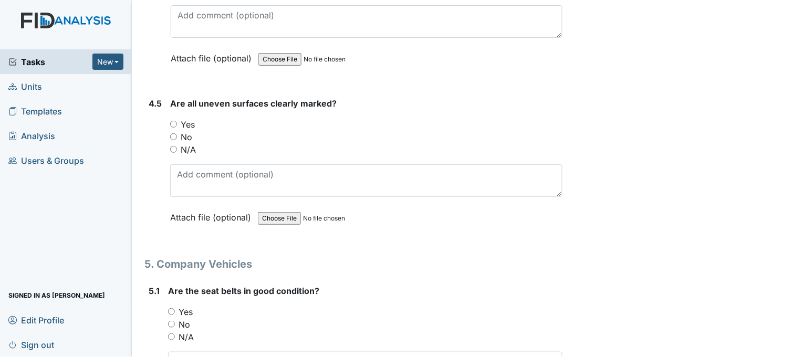
click at [174, 121] on input "Yes" at bounding box center [173, 124] width 7 height 7
radio input "true"
click at [174, 146] on input "N/A" at bounding box center [173, 149] width 7 height 7
radio input "true"
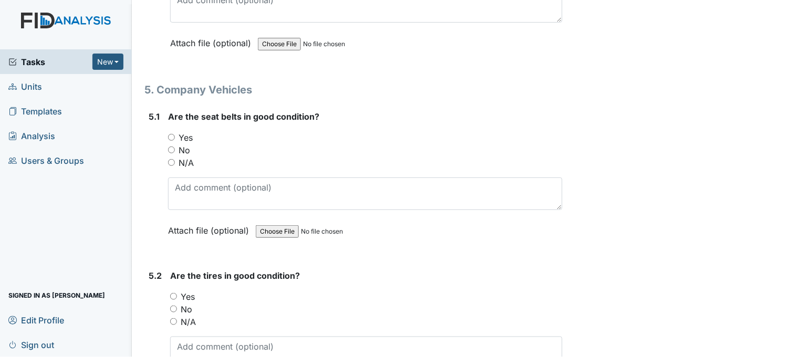
scroll to position [7356, 0]
click at [173, 133] on input "Yes" at bounding box center [171, 136] width 7 height 7
radio input "true"
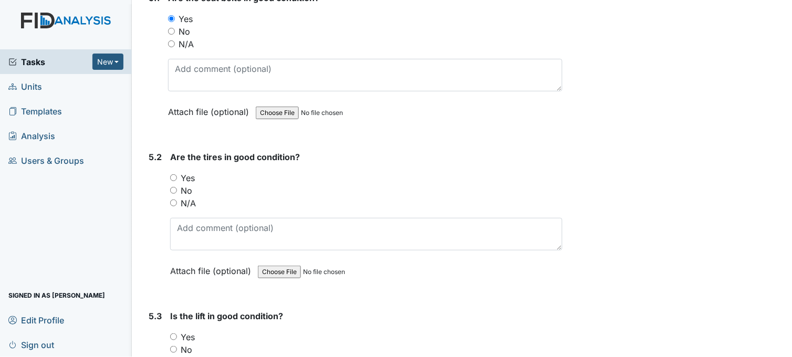
scroll to position [7531, 0]
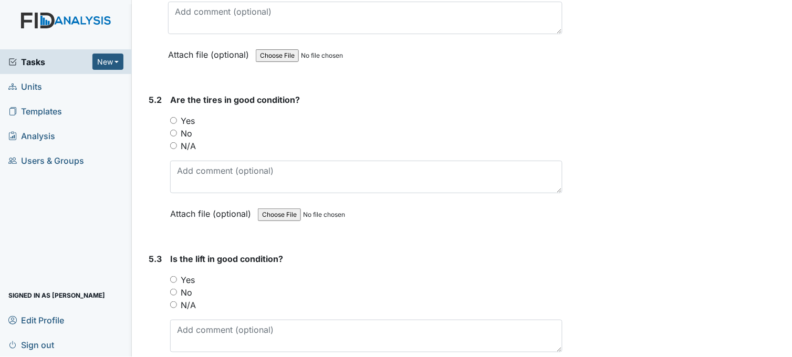
click at [175, 117] on input "Yes" at bounding box center [173, 120] width 7 height 7
radio input "true"
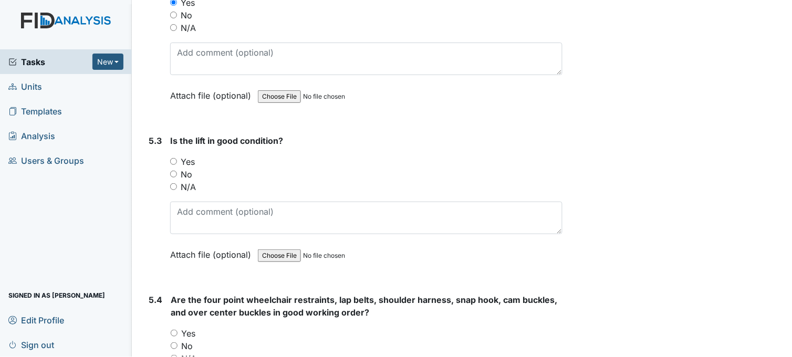
scroll to position [7706, 0]
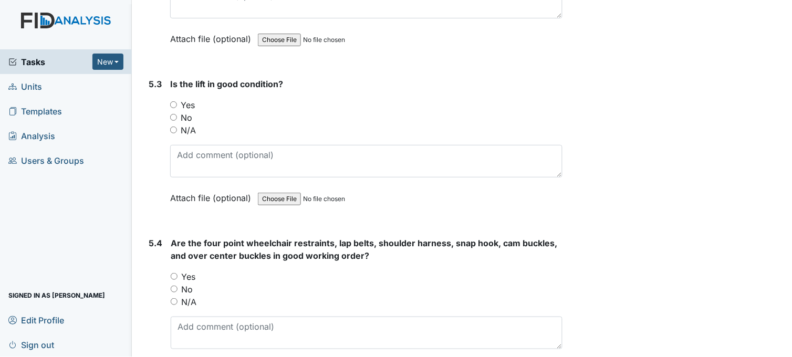
click at [174, 127] on input "N/A" at bounding box center [173, 130] width 7 height 7
radio input "true"
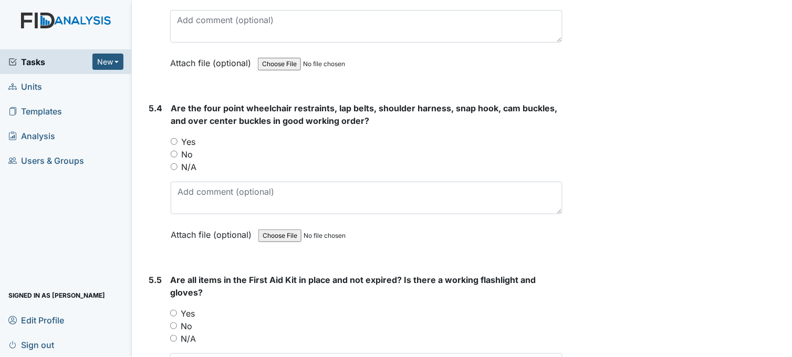
scroll to position [7881, 0]
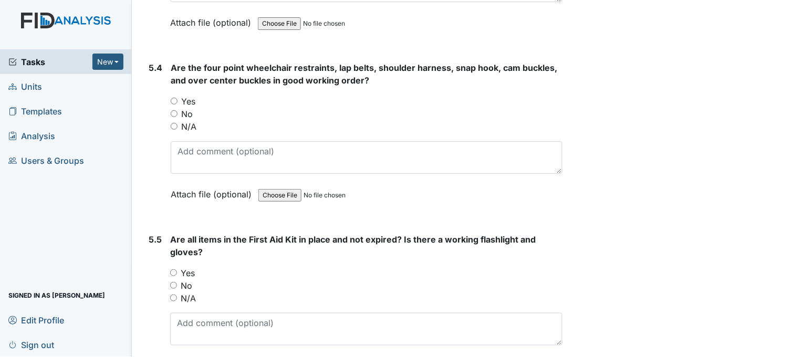
click at [174, 123] on input "N/A" at bounding box center [174, 126] width 7 height 7
radio input "true"
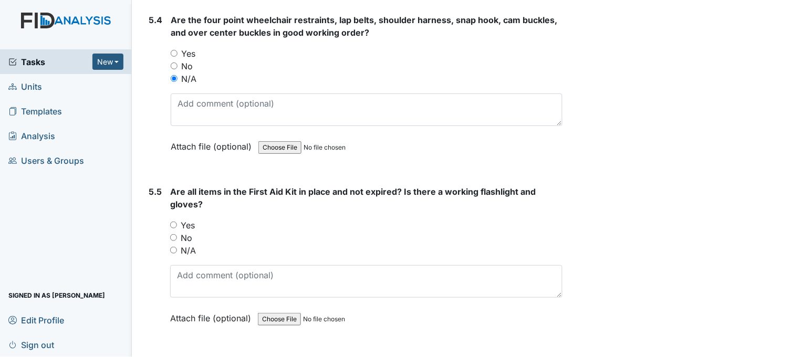
scroll to position [8056, 0]
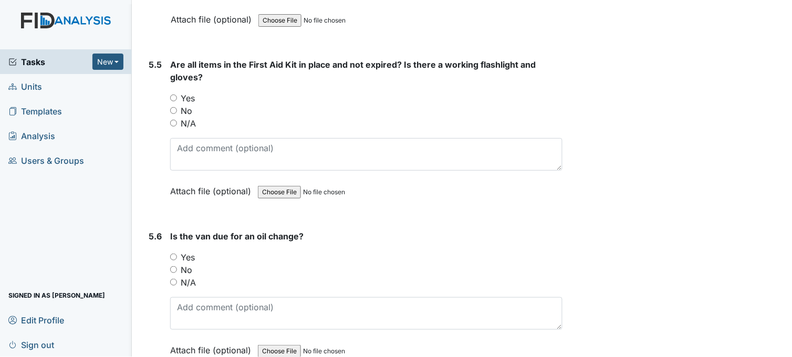
click at [174, 95] on input "Yes" at bounding box center [173, 98] width 7 height 7
radio input "true"
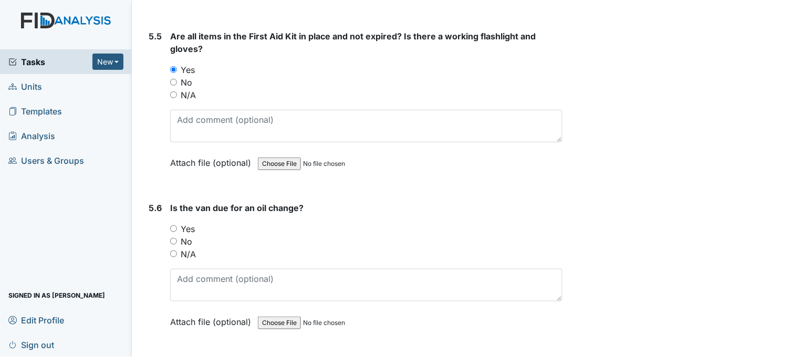
scroll to position [8110, 0]
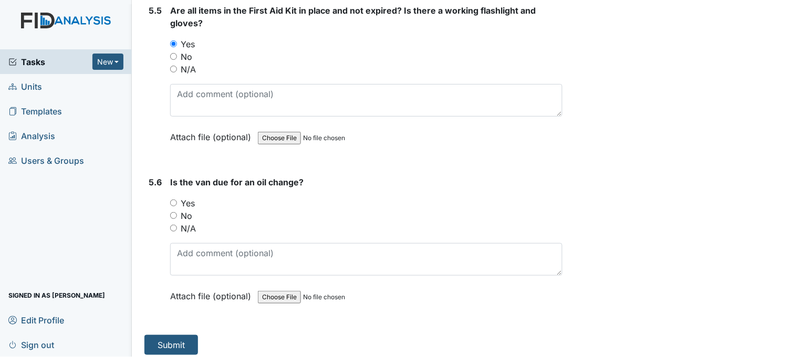
click at [173, 212] on input "No" at bounding box center [173, 215] width 7 height 7
radio input "true"
click at [171, 336] on button "Submit" at bounding box center [171, 345] width 54 height 20
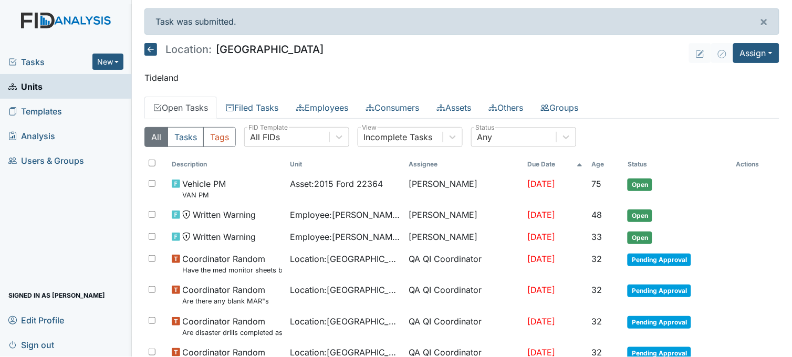
click at [37, 63] on span "Tasks" at bounding box center [50, 62] width 84 height 13
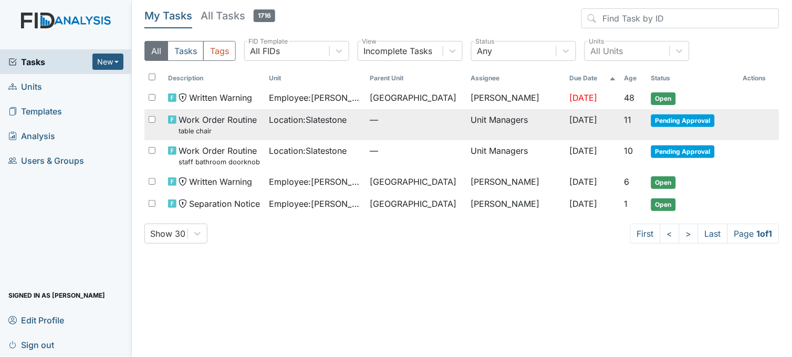
click at [271, 121] on span "Location : Slatestone" at bounding box center [309, 119] width 78 height 13
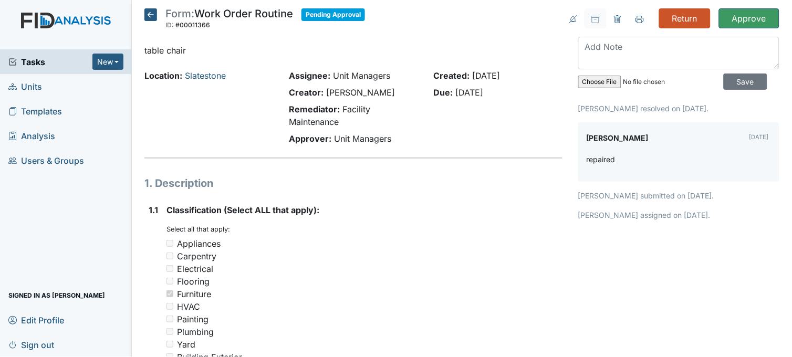
click at [151, 12] on icon at bounding box center [150, 14] width 13 height 13
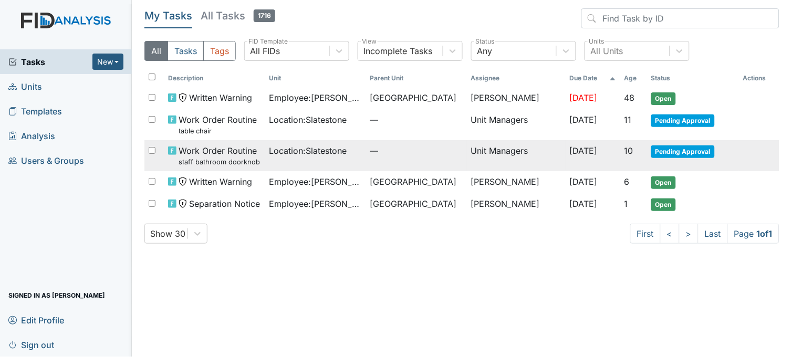
click at [278, 147] on span "Location : Slatestone" at bounding box center [309, 150] width 78 height 13
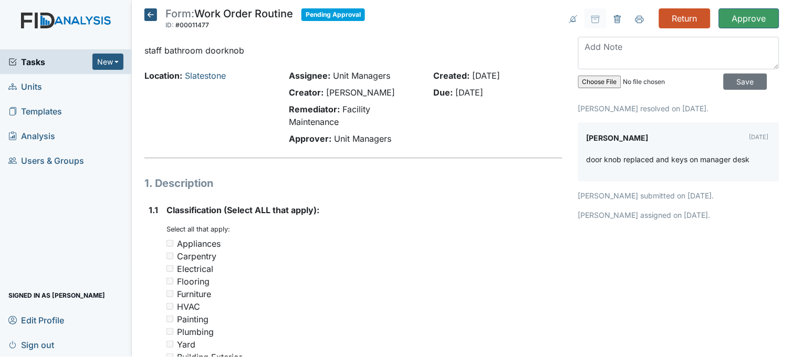
click at [150, 14] on icon at bounding box center [150, 14] width 13 height 13
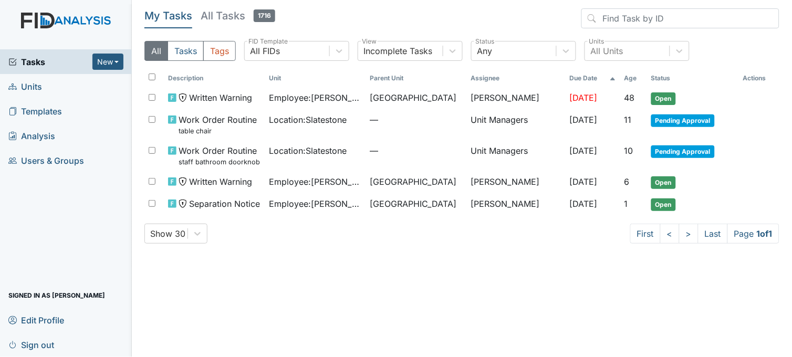
click at [59, 87] on link "Units" at bounding box center [66, 86] width 132 height 25
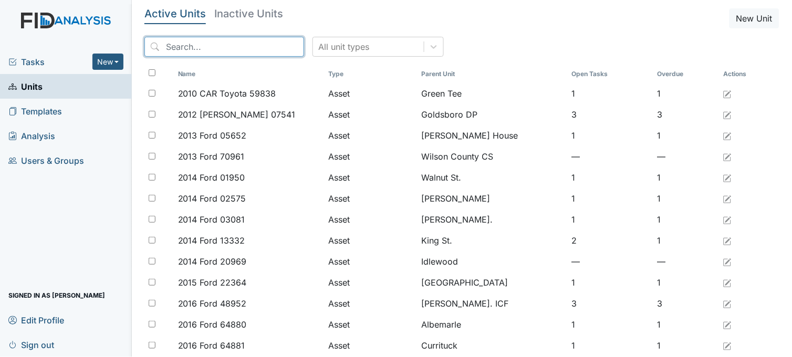
click at [189, 45] on input "search" at bounding box center [224, 47] width 160 height 20
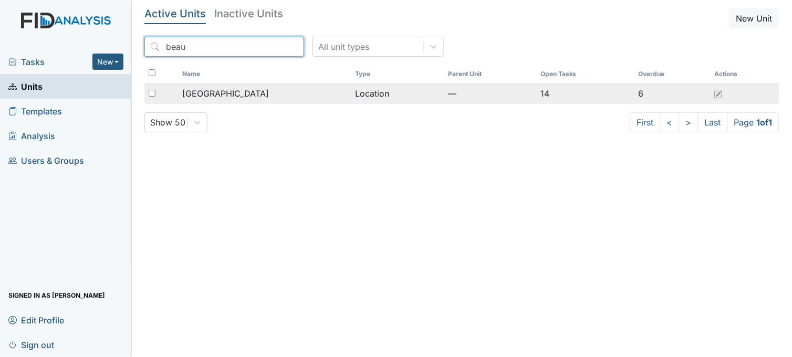
type input "beau"
click at [245, 97] on span "[GEOGRAPHIC_DATA]" at bounding box center [225, 93] width 87 height 13
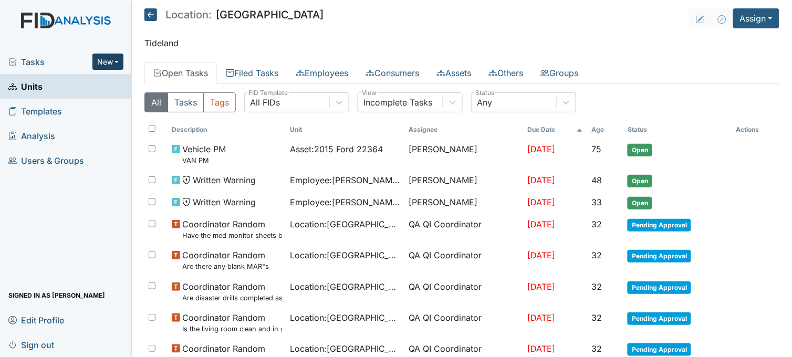
click at [102, 58] on button "New" at bounding box center [108, 62] width 32 height 16
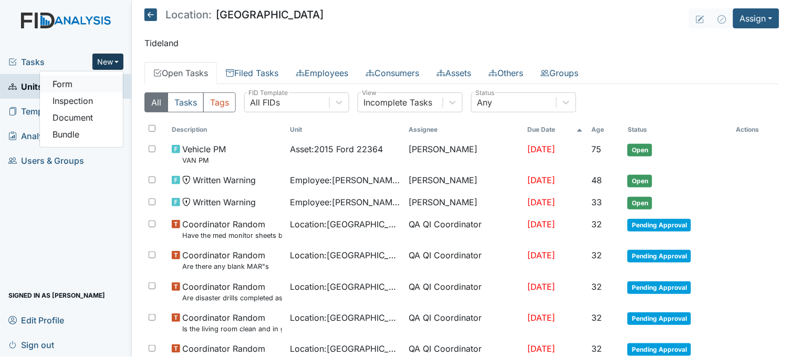
click at [91, 82] on link "Form" at bounding box center [81, 84] width 83 height 17
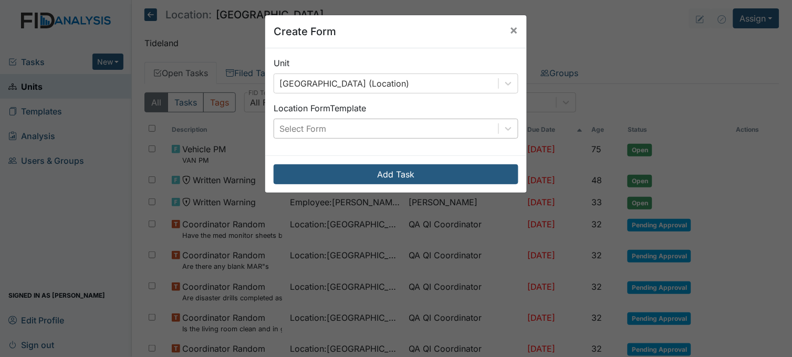
click at [296, 126] on div "Select Form" at bounding box center [303, 128] width 47 height 13
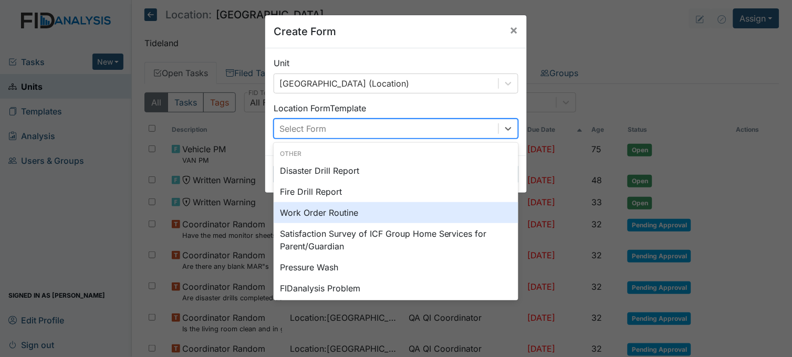
click at [309, 211] on div "Work Order Routine" at bounding box center [396, 212] width 245 height 21
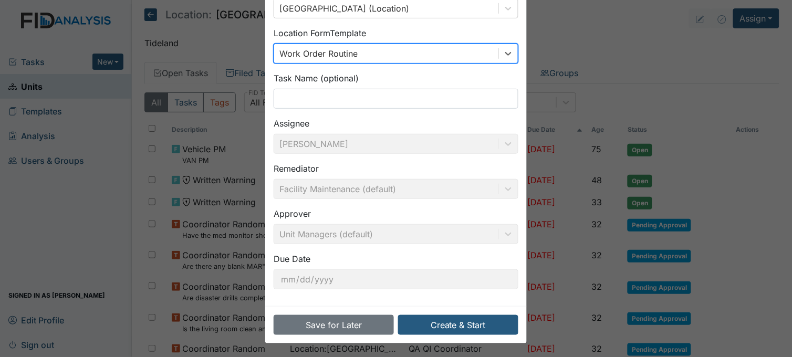
scroll to position [77, 0]
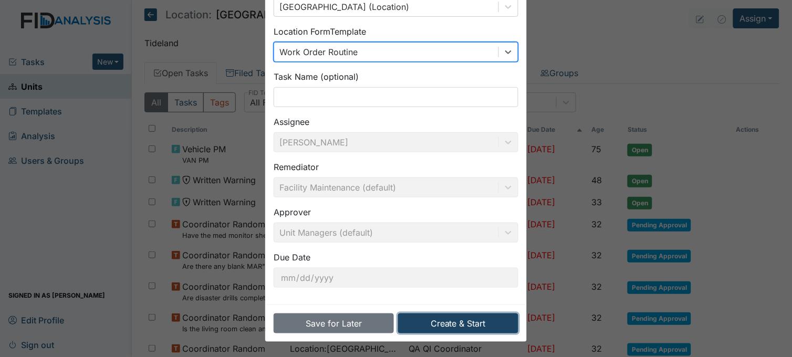
click at [485, 324] on button "Create & Start" at bounding box center [458, 324] width 120 height 20
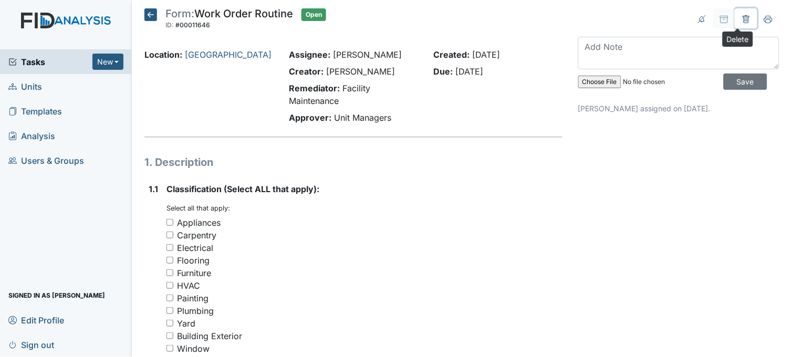
click at [743, 17] on button at bounding box center [747, 18] width 22 height 20
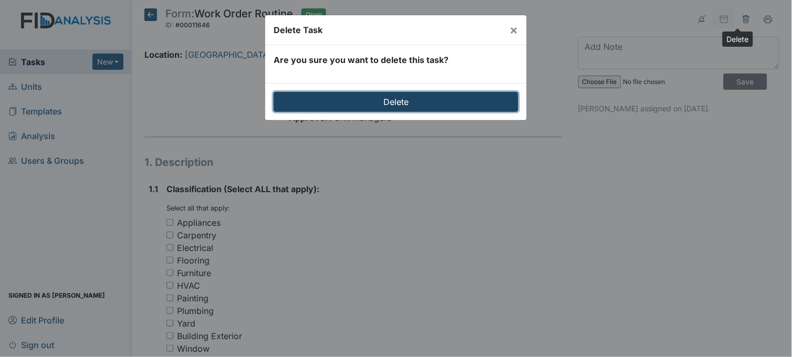
click at [379, 98] on input "Delete" at bounding box center [396, 102] width 245 height 20
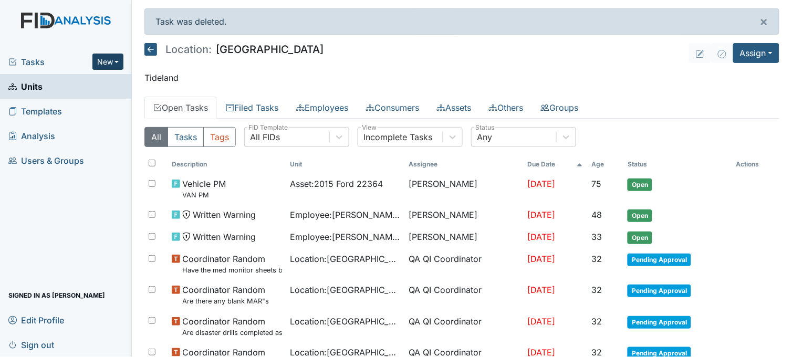
click at [107, 58] on button "New" at bounding box center [108, 62] width 32 height 16
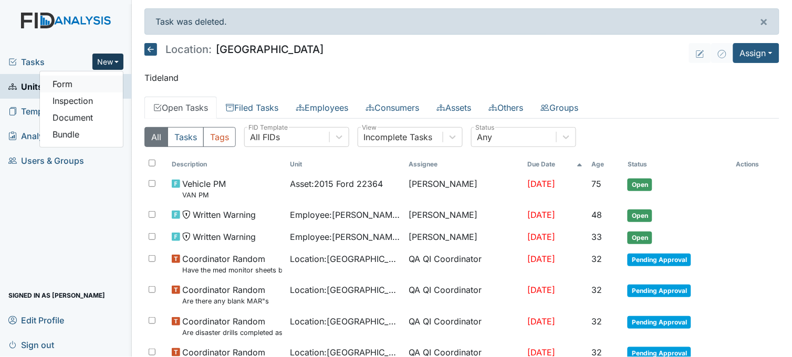
click at [94, 86] on link "Form" at bounding box center [81, 84] width 83 height 17
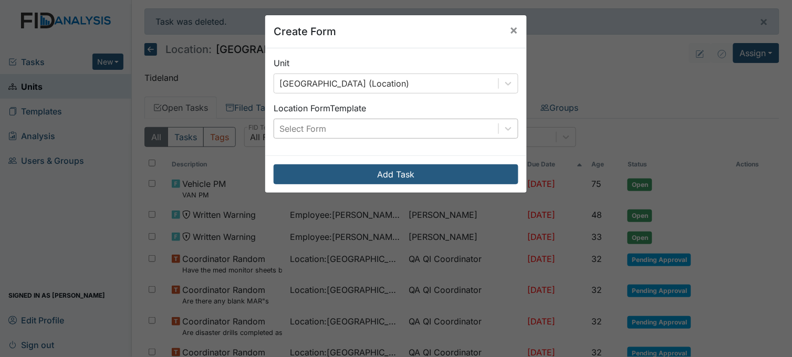
click at [323, 128] on div "Select Form" at bounding box center [386, 128] width 224 height 19
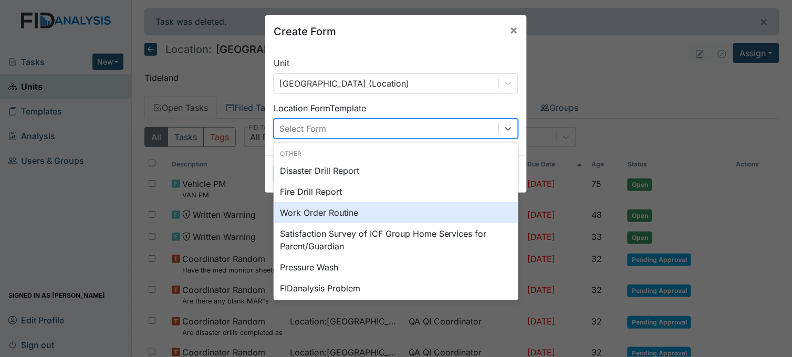
click at [317, 210] on div "Work Order Routine" at bounding box center [396, 212] width 245 height 21
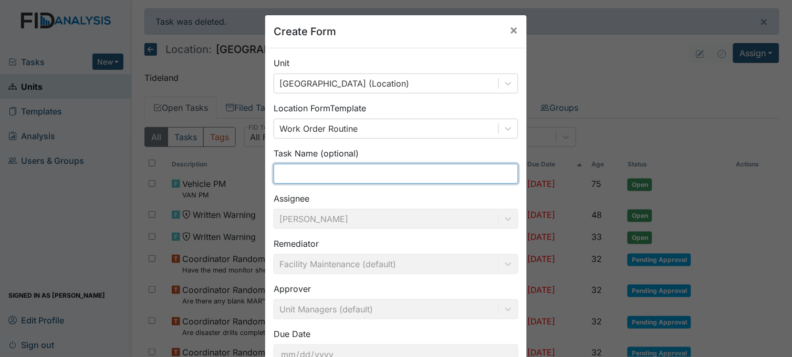
click at [306, 175] on input "text" at bounding box center [396, 174] width 245 height 20
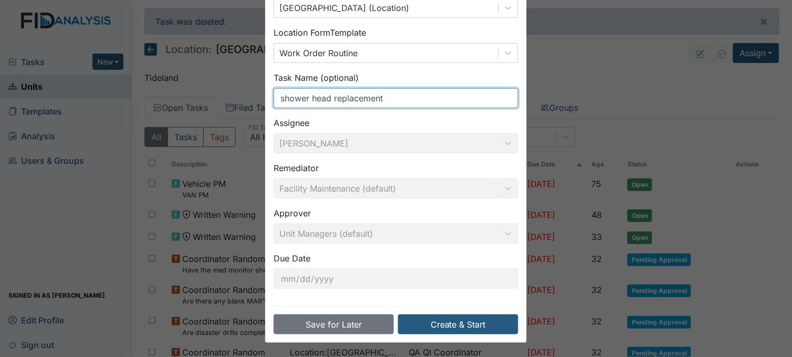
scroll to position [77, 0]
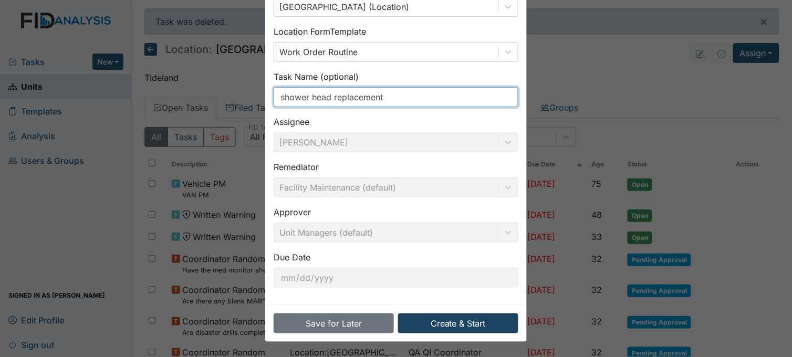
type input "shower head replacement"
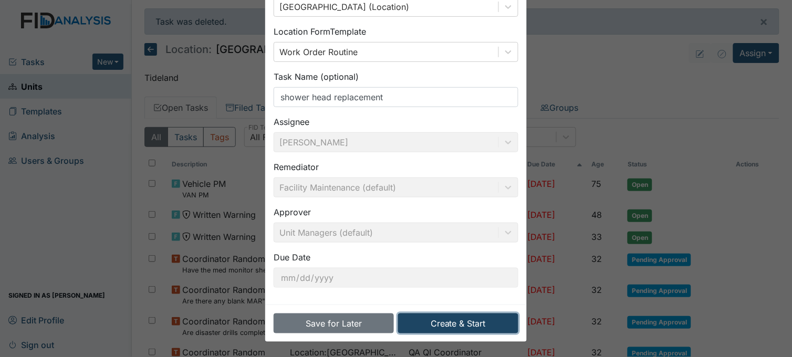
click at [457, 322] on button "Create & Start" at bounding box center [458, 324] width 120 height 20
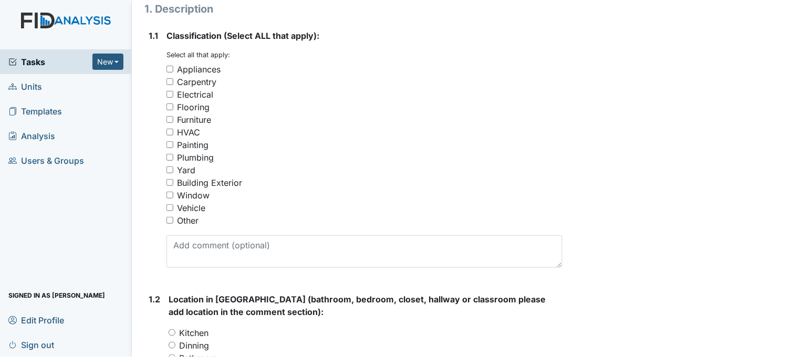
scroll to position [175, 0]
click at [171, 153] on input "Plumbing" at bounding box center [170, 156] width 7 height 7
checkbox input "true"
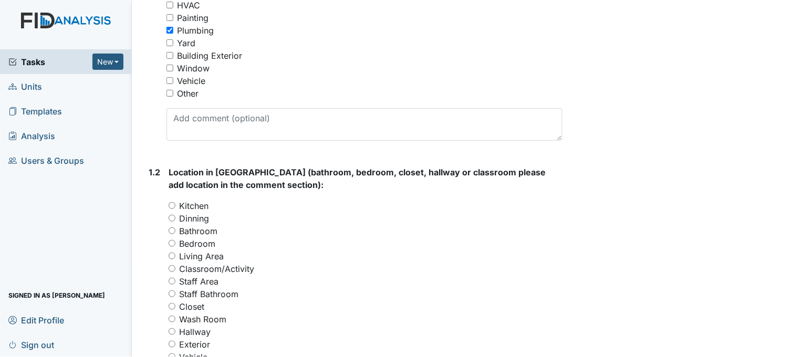
scroll to position [350, 0]
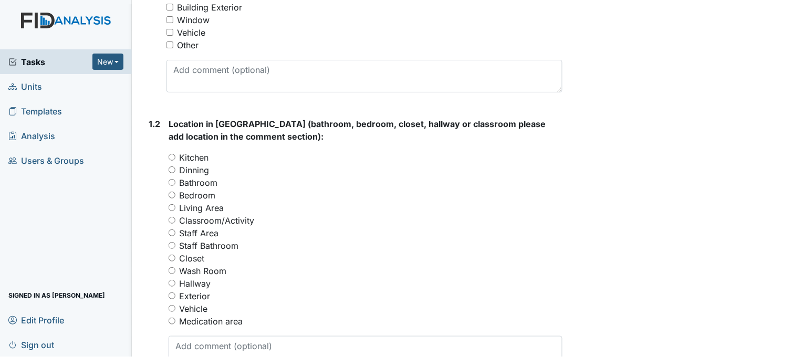
click at [171, 181] on input "Bathroom" at bounding box center [172, 182] width 7 height 7
radio input "true"
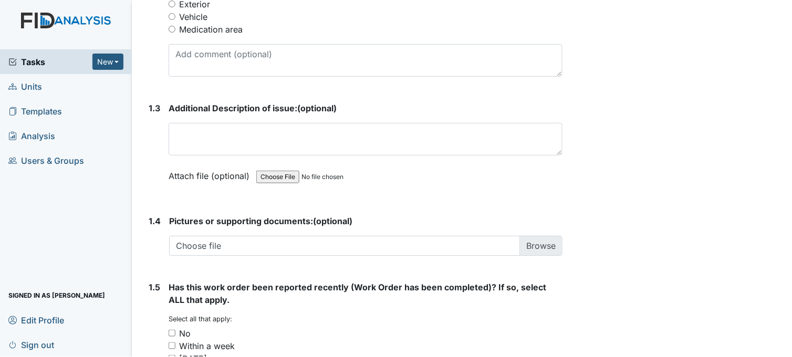
scroll to position [584, 0]
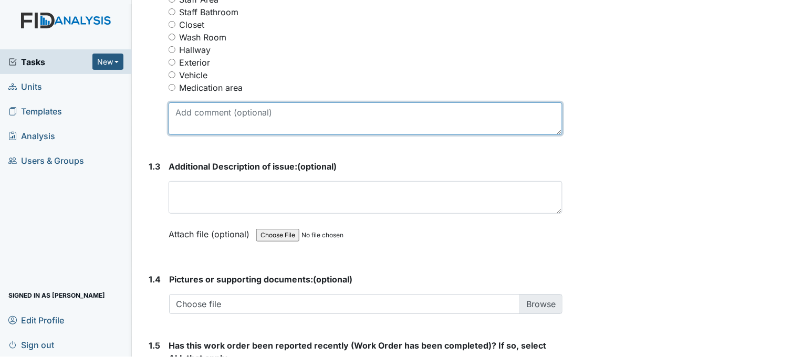
click at [246, 122] on textarea at bounding box center [366, 118] width 394 height 33
type textarea "a"
click at [242, 122] on textarea "pull down shower head needed in other bathroom" at bounding box center [366, 118] width 394 height 33
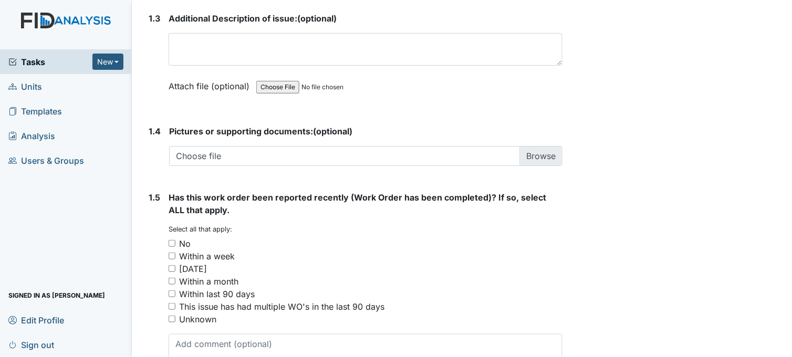
scroll to position [759, 0]
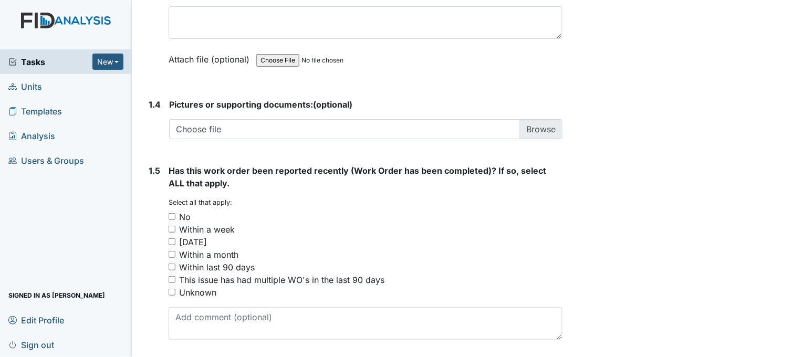
type textarea "pull down shower head needed in other bathroom"
click at [174, 214] on input "No" at bounding box center [172, 216] width 7 height 7
checkbox input "true"
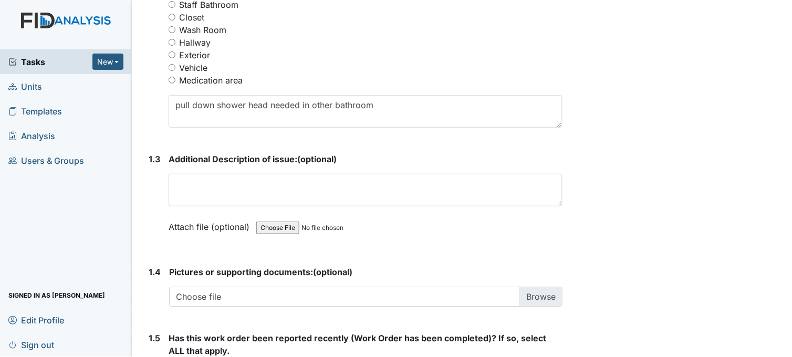
scroll to position [584, 0]
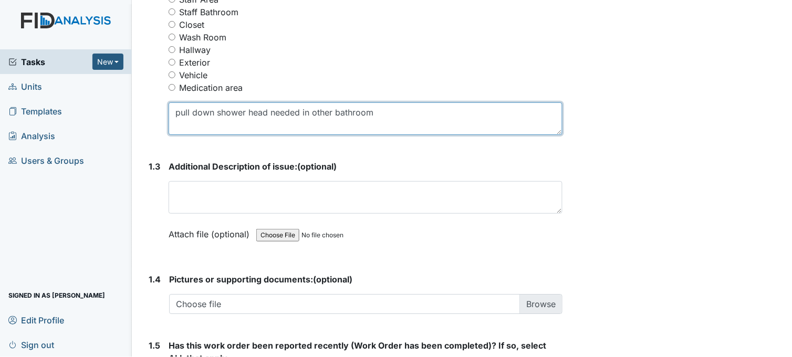
click at [380, 113] on textarea "pull down shower head needed in other bathroom" at bounding box center [366, 118] width 394 height 33
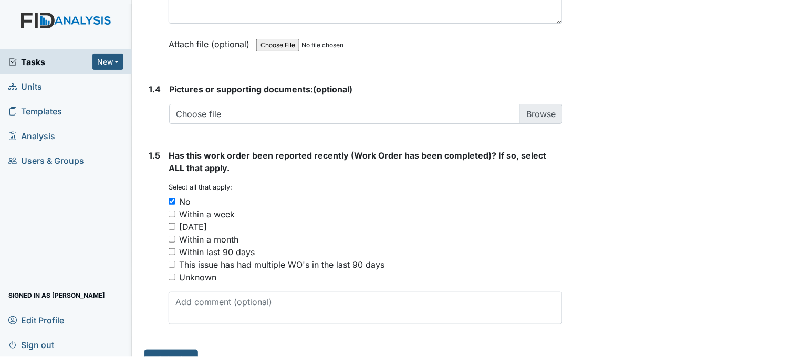
scroll to position [794, 0]
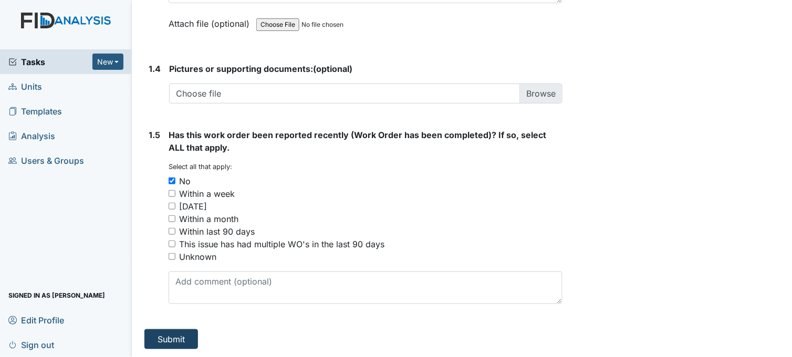
type textarea "pull down shower head needed in other bathroom."
click at [179, 339] on button "Submit" at bounding box center [171, 339] width 54 height 20
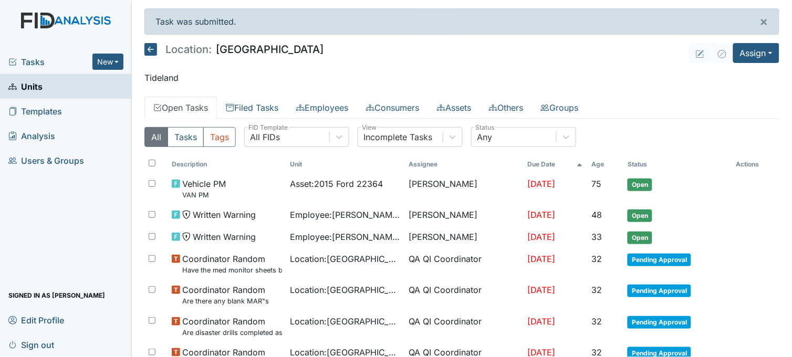
click at [34, 63] on span "Tasks" at bounding box center [50, 62] width 84 height 13
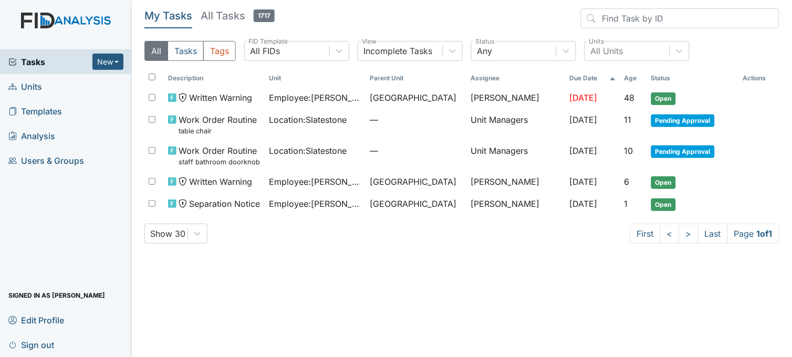
click at [28, 62] on span "Tasks" at bounding box center [50, 62] width 84 height 13
click at [450, 49] on icon at bounding box center [453, 51] width 11 height 11
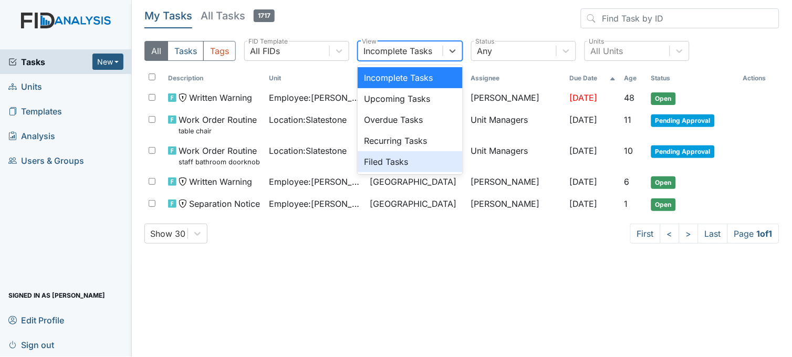
click at [392, 162] on div "Filed Tasks" at bounding box center [410, 161] width 105 height 21
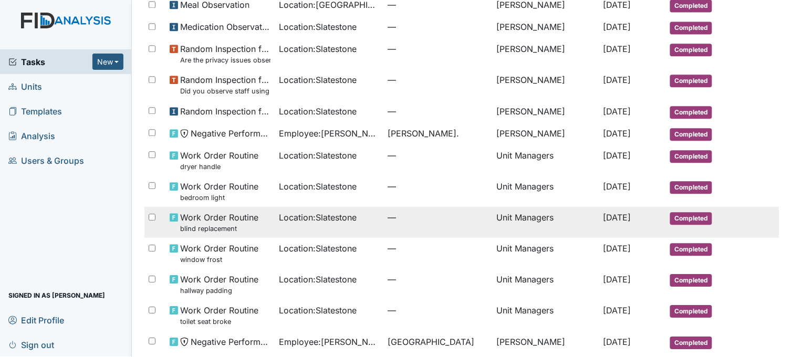
scroll to position [571, 0]
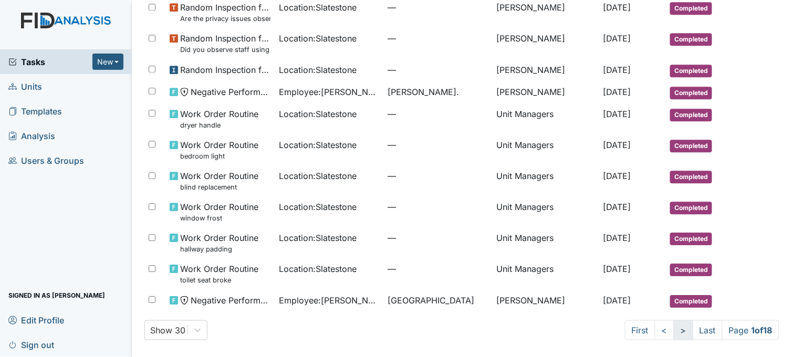
click at [674, 332] on link ">" at bounding box center [683, 331] width 19 height 20
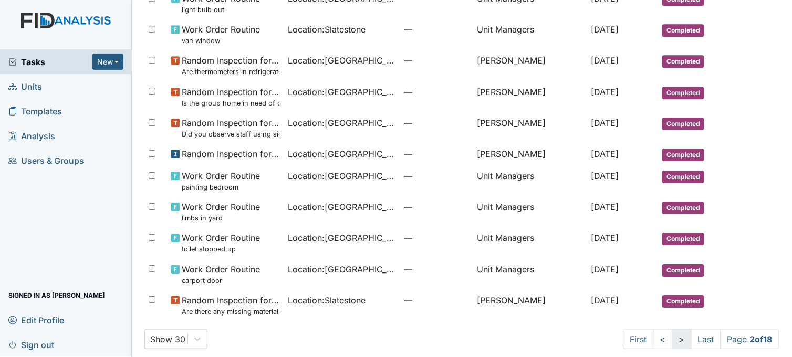
scroll to position [674, 0]
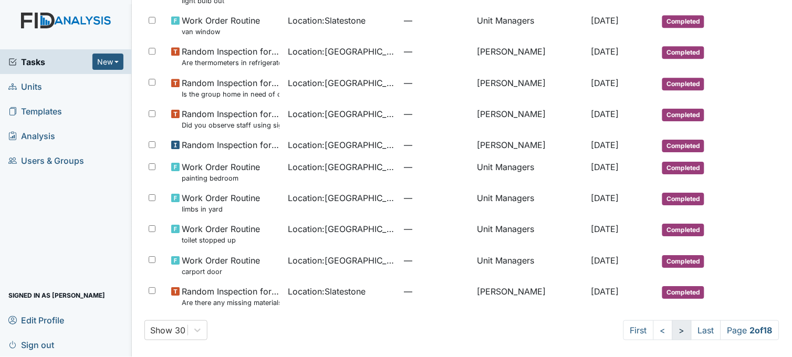
click at [676, 329] on link ">" at bounding box center [682, 331] width 19 height 20
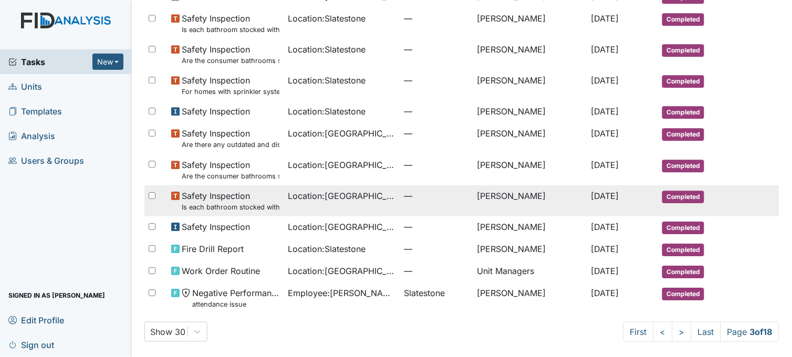
scroll to position [596, 0]
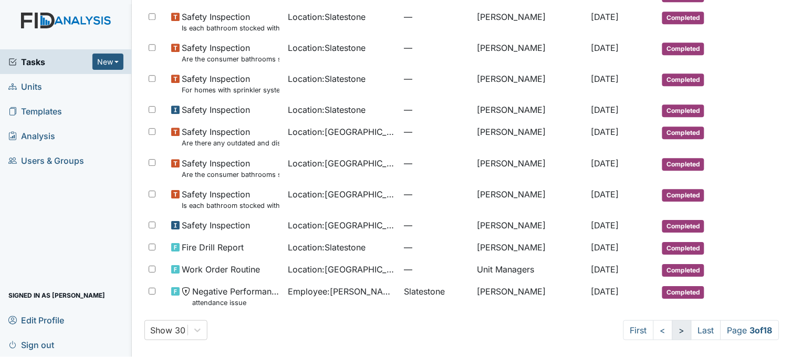
click at [673, 329] on link ">" at bounding box center [682, 331] width 19 height 20
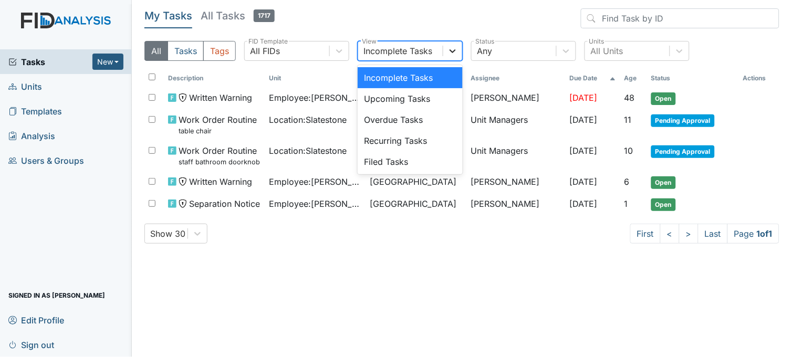
click at [450, 49] on icon at bounding box center [453, 51] width 11 height 11
click at [399, 156] on div "Filed Tasks" at bounding box center [410, 161] width 105 height 21
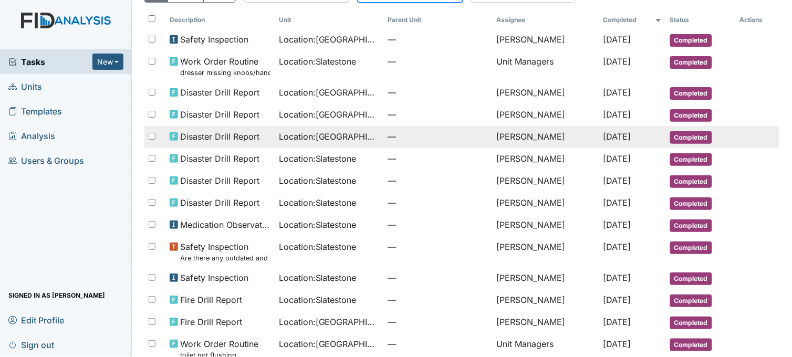
scroll to position [117, 0]
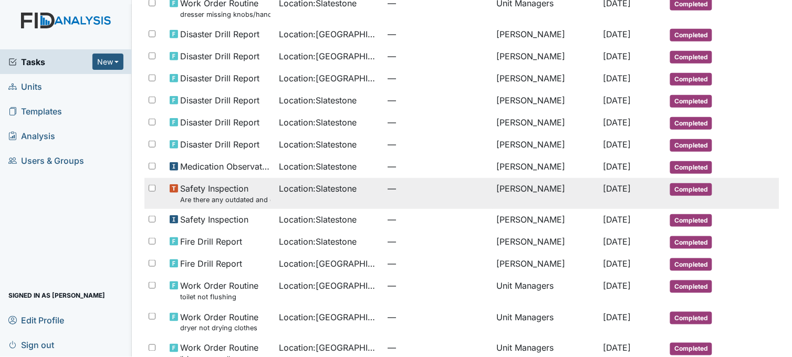
click at [358, 193] on div "Location : Slatestone" at bounding box center [329, 188] width 100 height 13
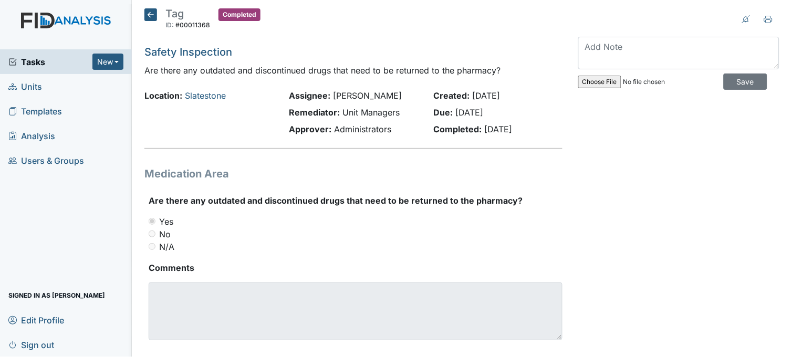
click at [154, 12] on icon at bounding box center [150, 14] width 13 height 13
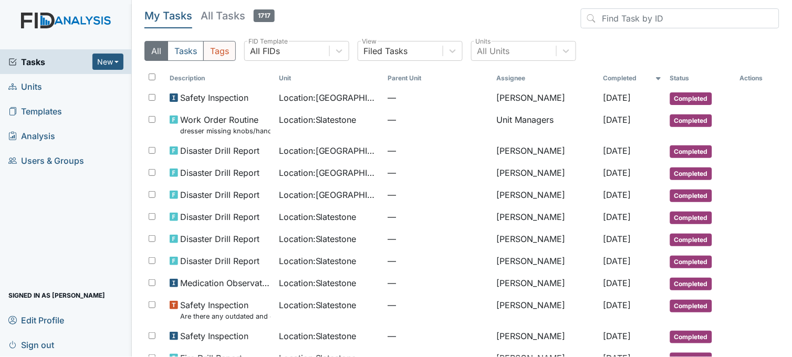
click at [229, 50] on button "Tags" at bounding box center [219, 51] width 33 height 20
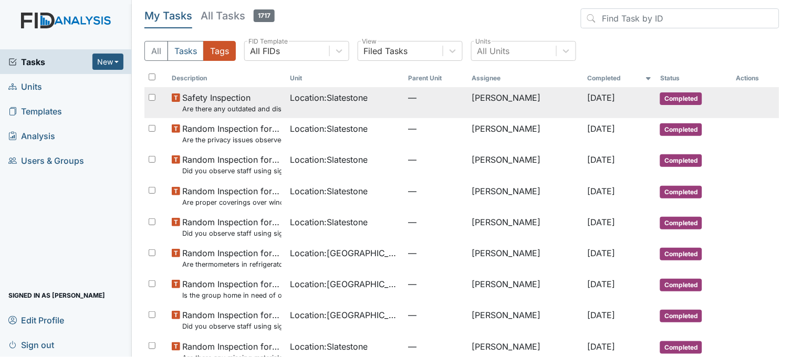
click at [356, 100] on span "Location : Slatestone" at bounding box center [329, 97] width 78 height 13
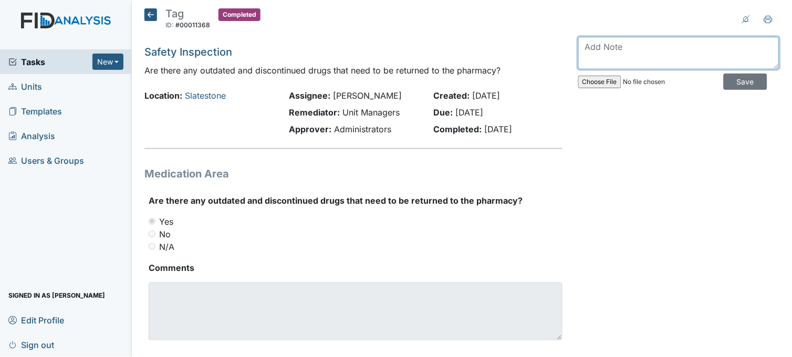
click at [611, 51] on textarea at bounding box center [678, 53] width 201 height 33
type textarea "no outdated and discontinued drugs need to be returned to the pharmacy"
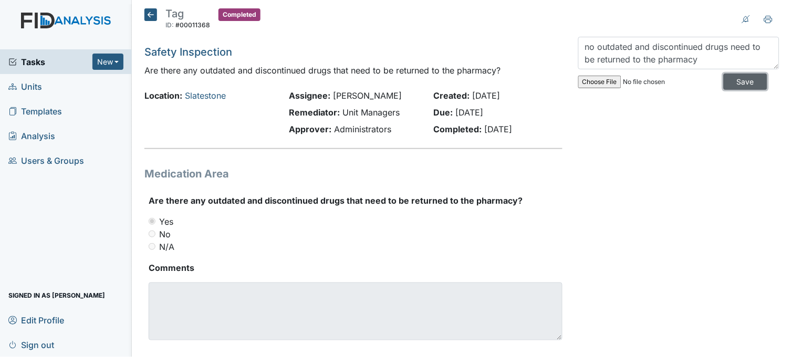
click at [731, 80] on input "Save" at bounding box center [746, 82] width 44 height 16
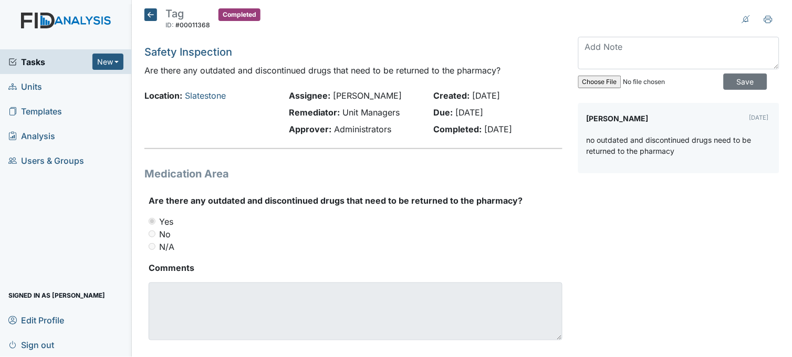
click at [145, 14] on icon at bounding box center [150, 14] width 13 height 13
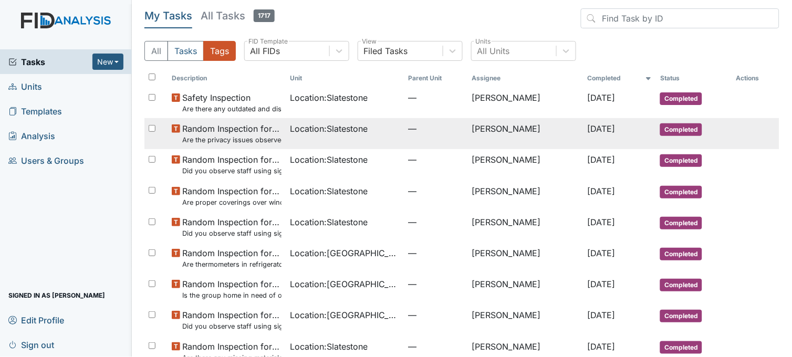
click at [342, 139] on td "Location : Slatestone" at bounding box center [345, 133] width 118 height 31
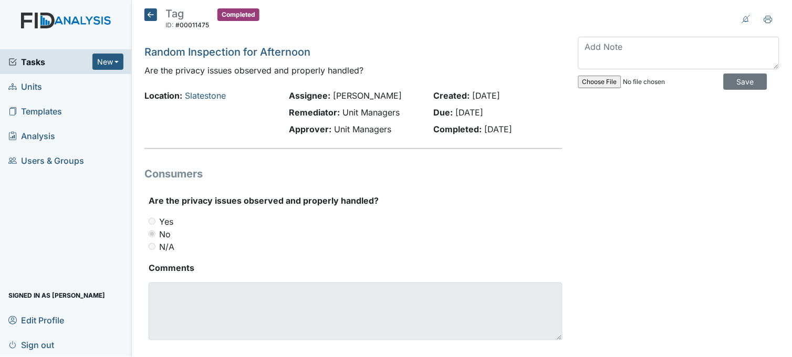
click at [146, 14] on icon at bounding box center [150, 14] width 13 height 13
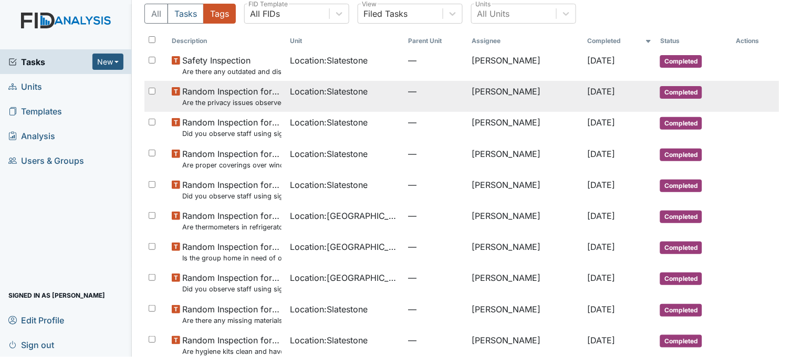
scroll to position [58, 0]
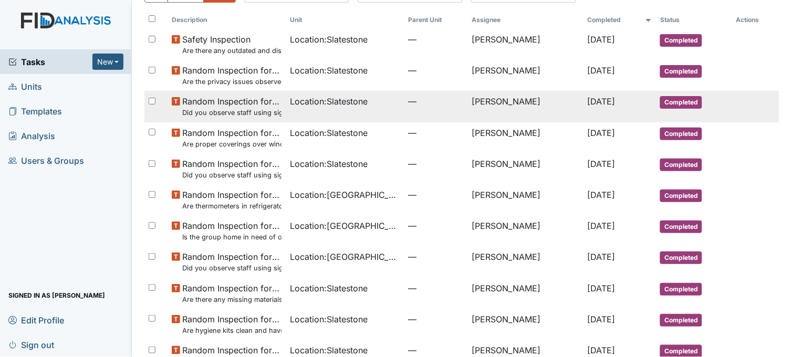
click at [307, 116] on td "Location : Slatestone" at bounding box center [345, 106] width 118 height 31
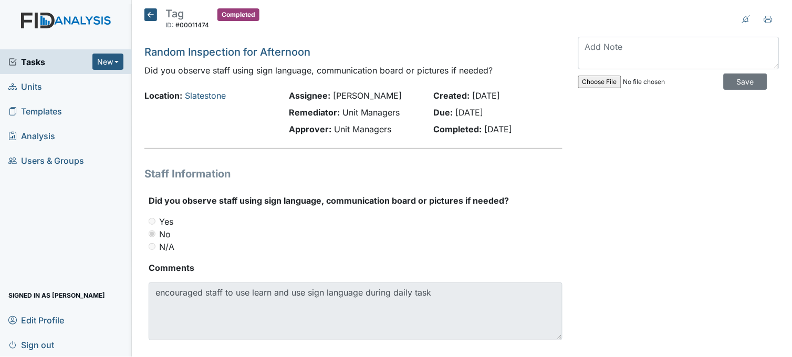
click at [148, 16] on icon at bounding box center [150, 14] width 13 height 13
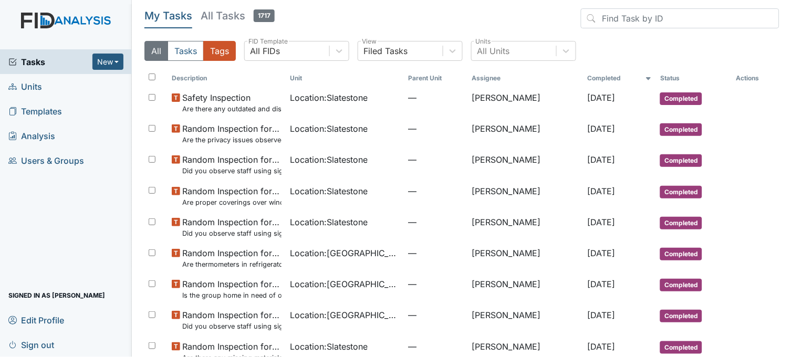
click at [160, 54] on button "All" at bounding box center [156, 51] width 24 height 20
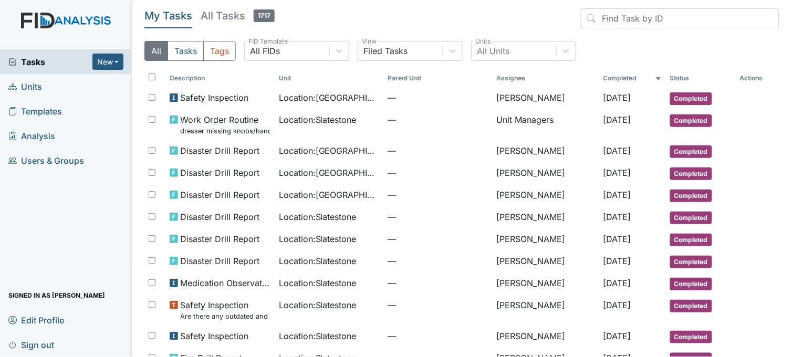
click at [35, 61] on span "Tasks" at bounding box center [50, 62] width 84 height 13
